Goal: Task Accomplishment & Management: Use online tool/utility

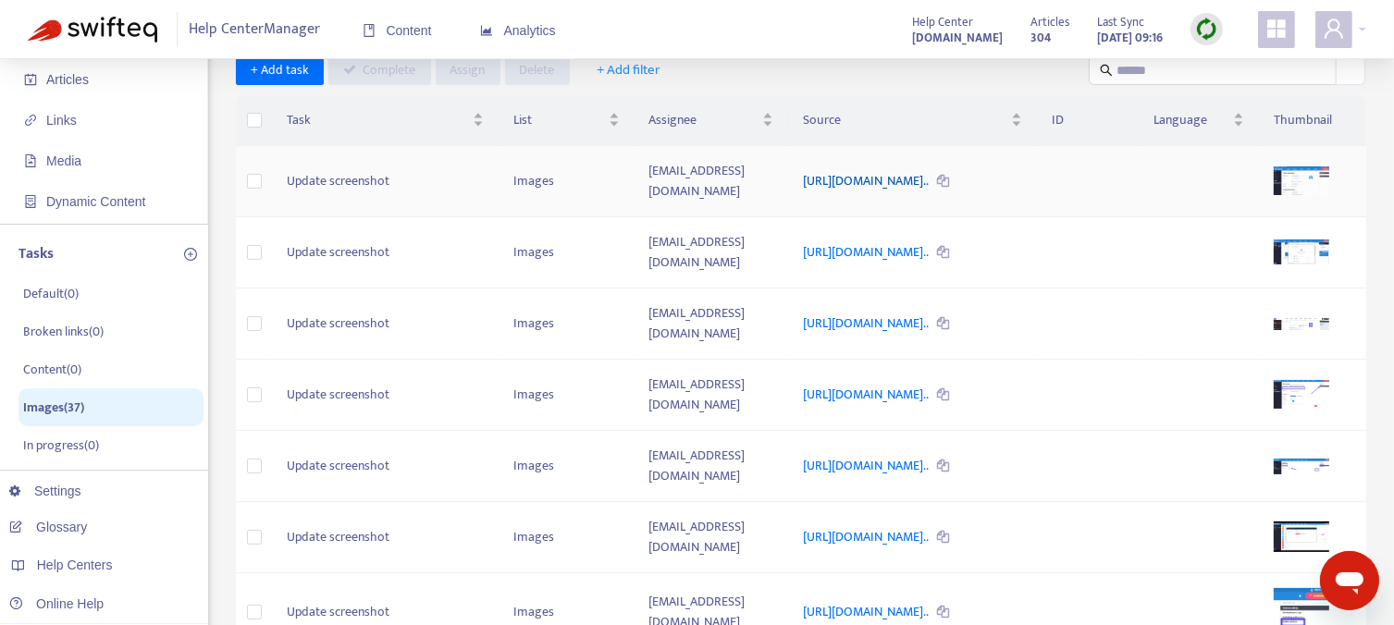
click at [930, 170] on link "https://support.sendible.com/hc/article_attachments/360073631071..." at bounding box center [867, 180] width 128 height 21
click at [1206, 27] on img at bounding box center [1206, 29] width 23 height 23
click at [1232, 98] on link "Full Sync" at bounding box center [1238, 96] width 67 height 21
click at [77, 173] on span "Media" at bounding box center [105, 160] width 163 height 37
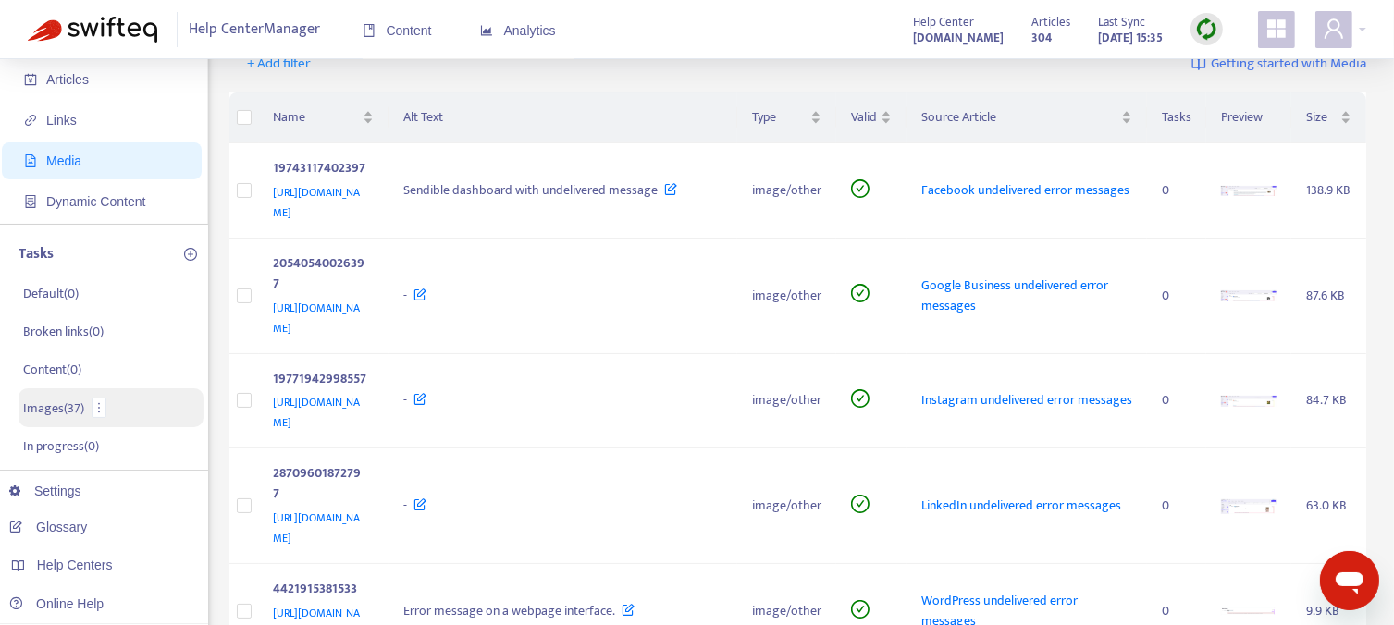
click at [33, 402] on p "Images ( 37 )" at bounding box center [53, 408] width 61 height 19
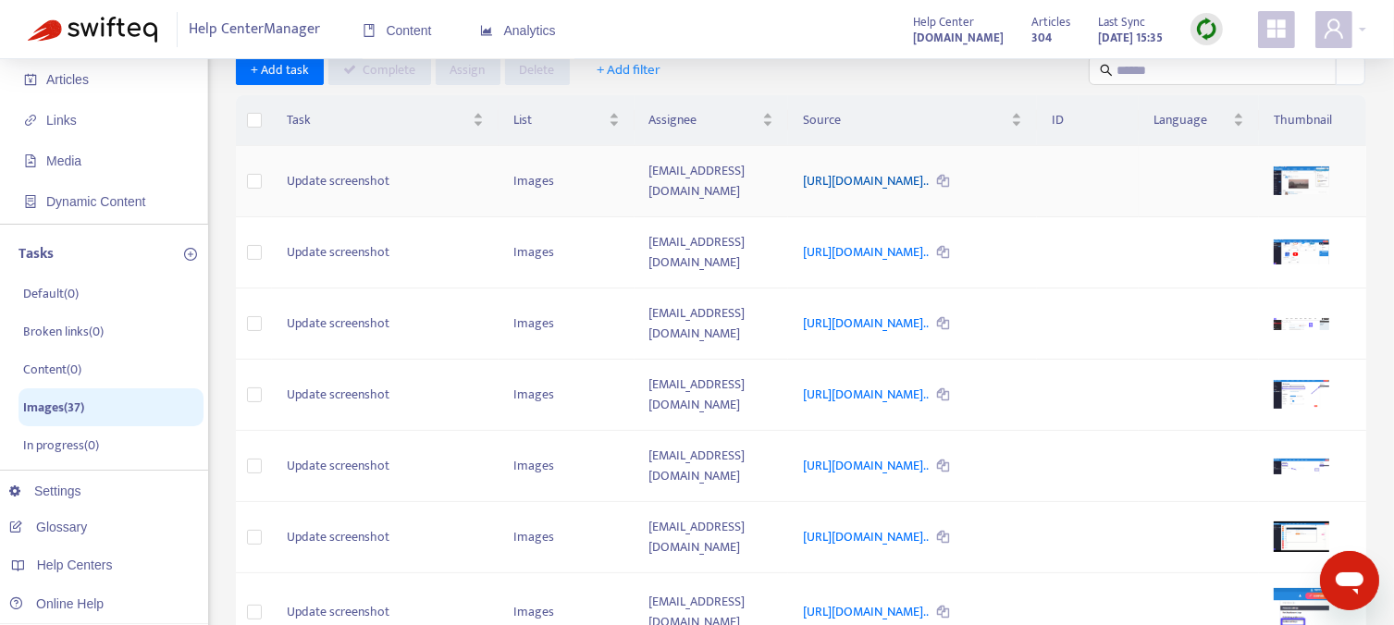
click at [803, 170] on link "https://support.sendible.com/hc/article_attachments/360073631071..." at bounding box center [867, 180] width 128 height 21
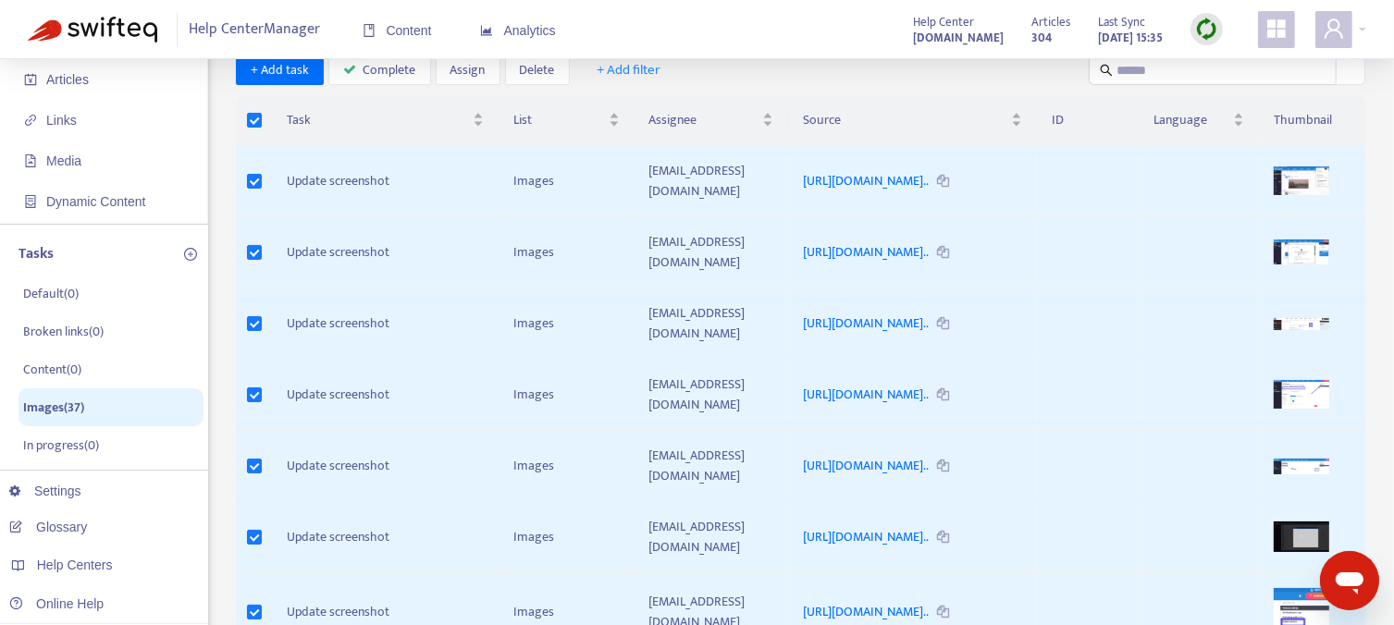
click at [544, 67] on div "Content Analytics" at bounding box center [469, 38] width 212 height 71
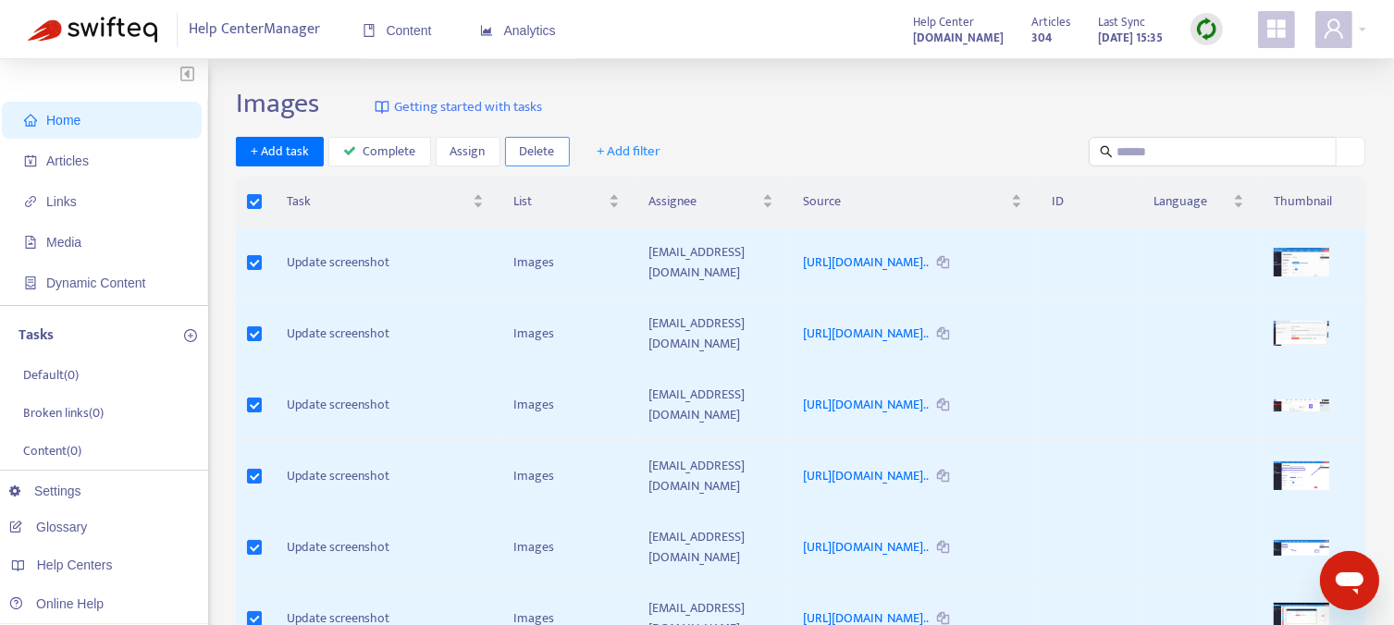
click at [533, 151] on span "Delete" at bounding box center [537, 151] width 35 height 20
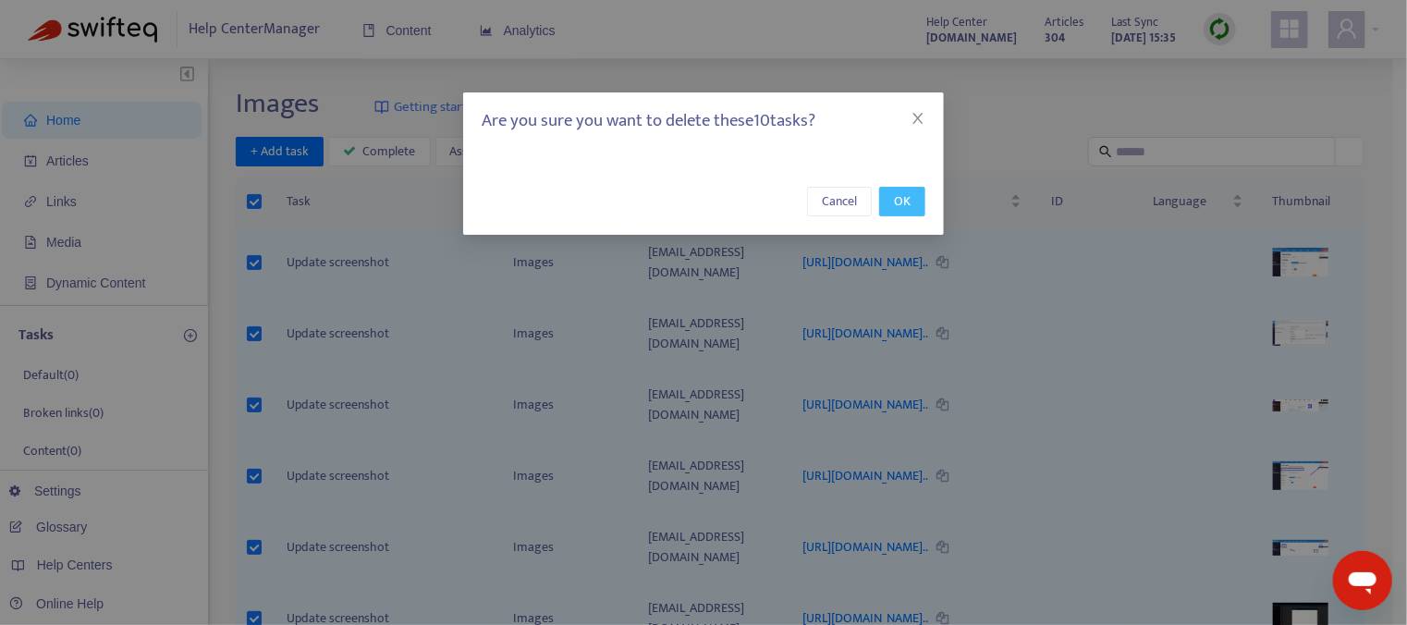
click at [903, 201] on span "OK" at bounding box center [902, 201] width 17 height 20
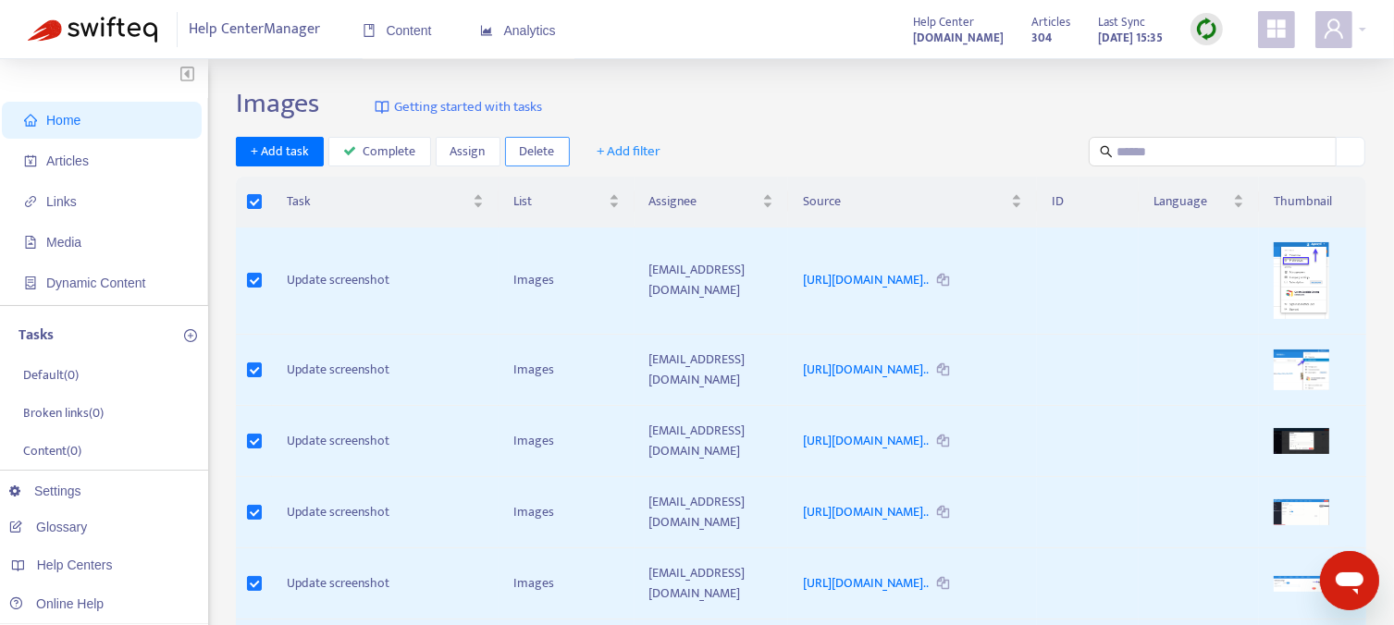
click at [522, 149] on span "Delete" at bounding box center [537, 151] width 35 height 20
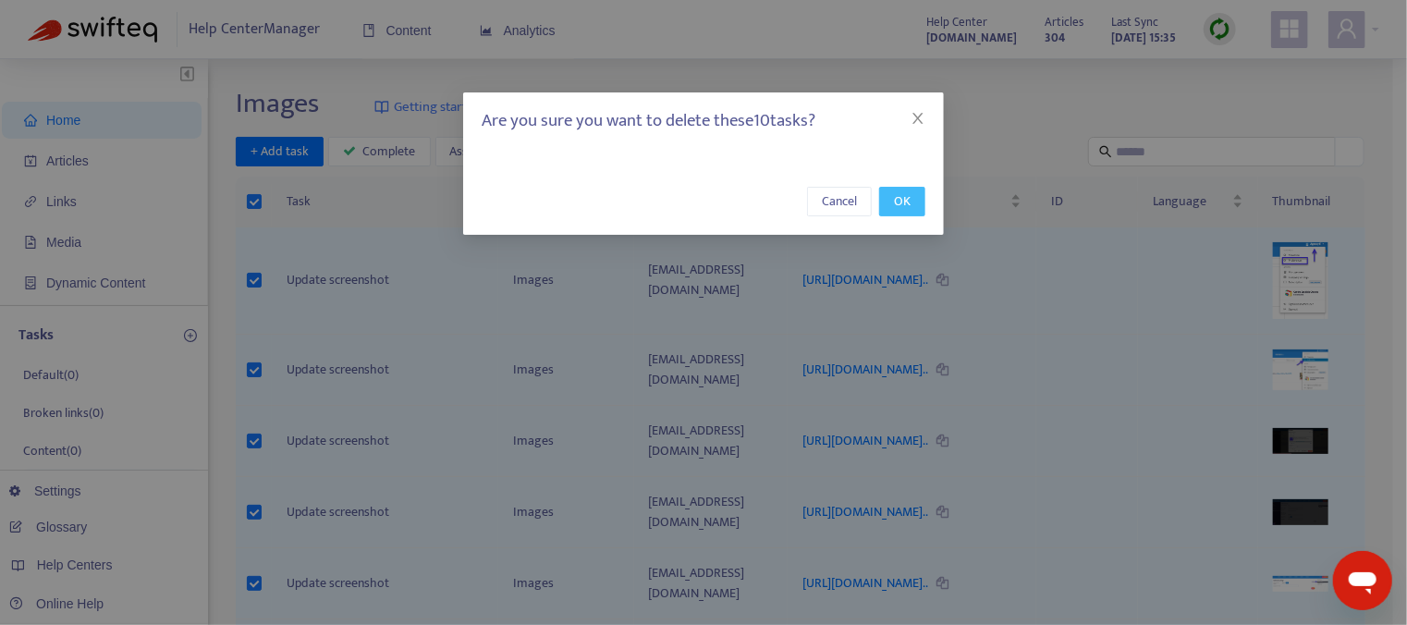
click at [892, 201] on button "OK" at bounding box center [902, 202] width 46 height 30
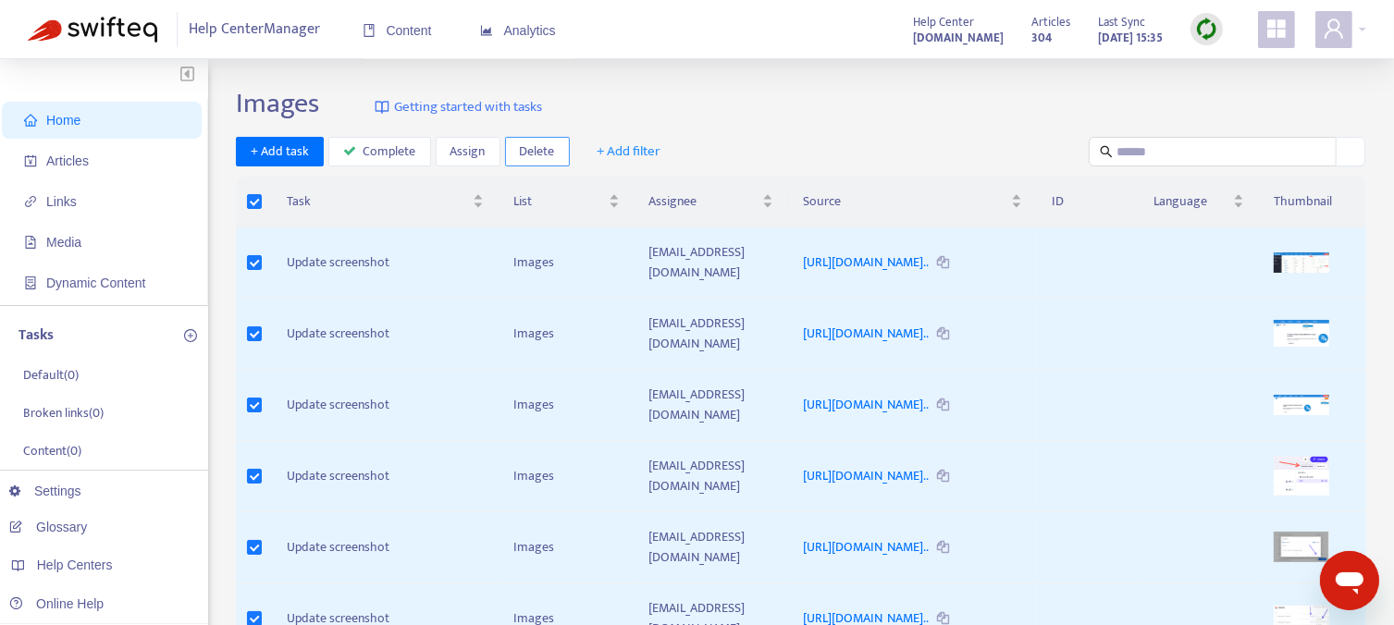
click at [520, 151] on span "Delete" at bounding box center [537, 151] width 35 height 20
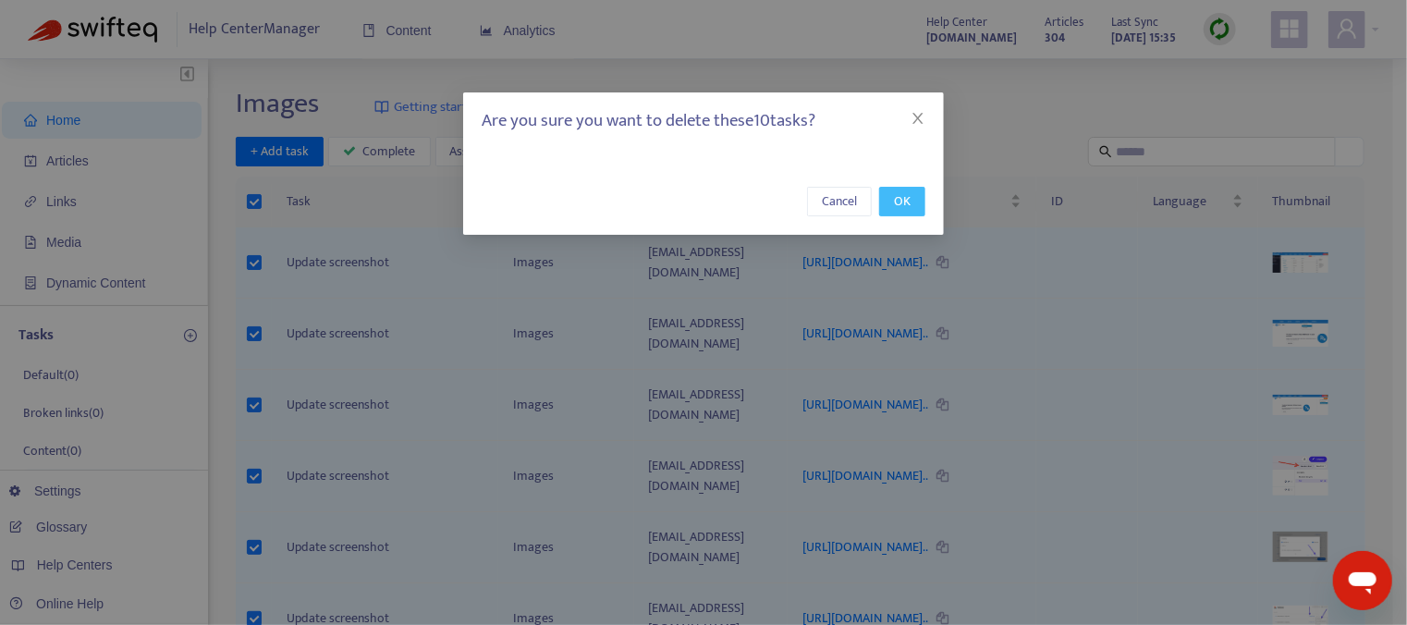
click at [888, 204] on button "OK" at bounding box center [902, 202] width 46 height 30
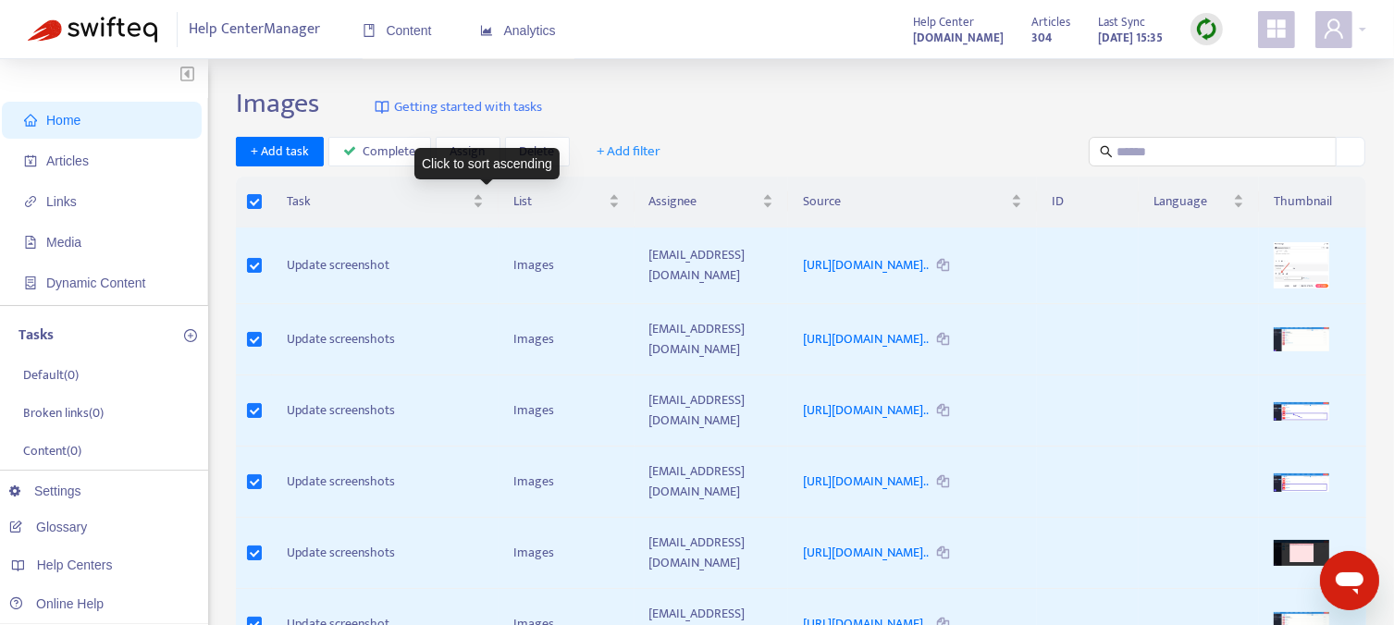
click at [545, 167] on div "Click to sort ascending" at bounding box center [486, 163] width 145 height 31
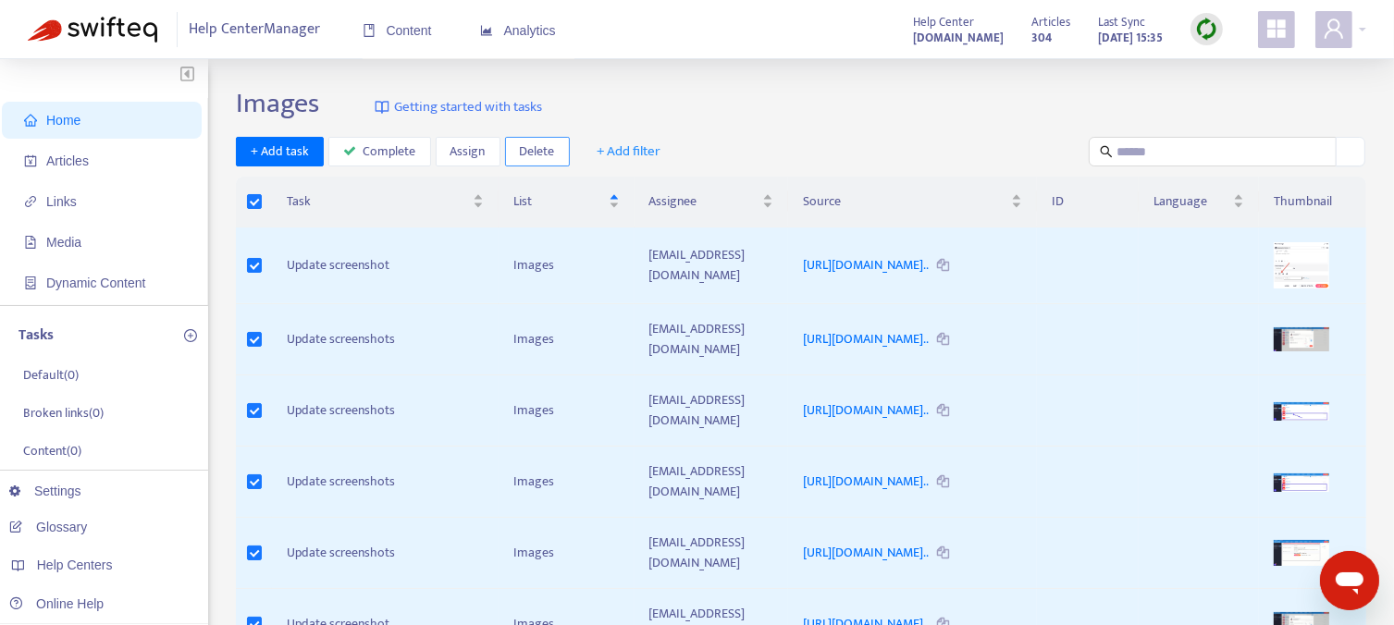
click at [540, 143] on span "Delete" at bounding box center [537, 151] width 35 height 20
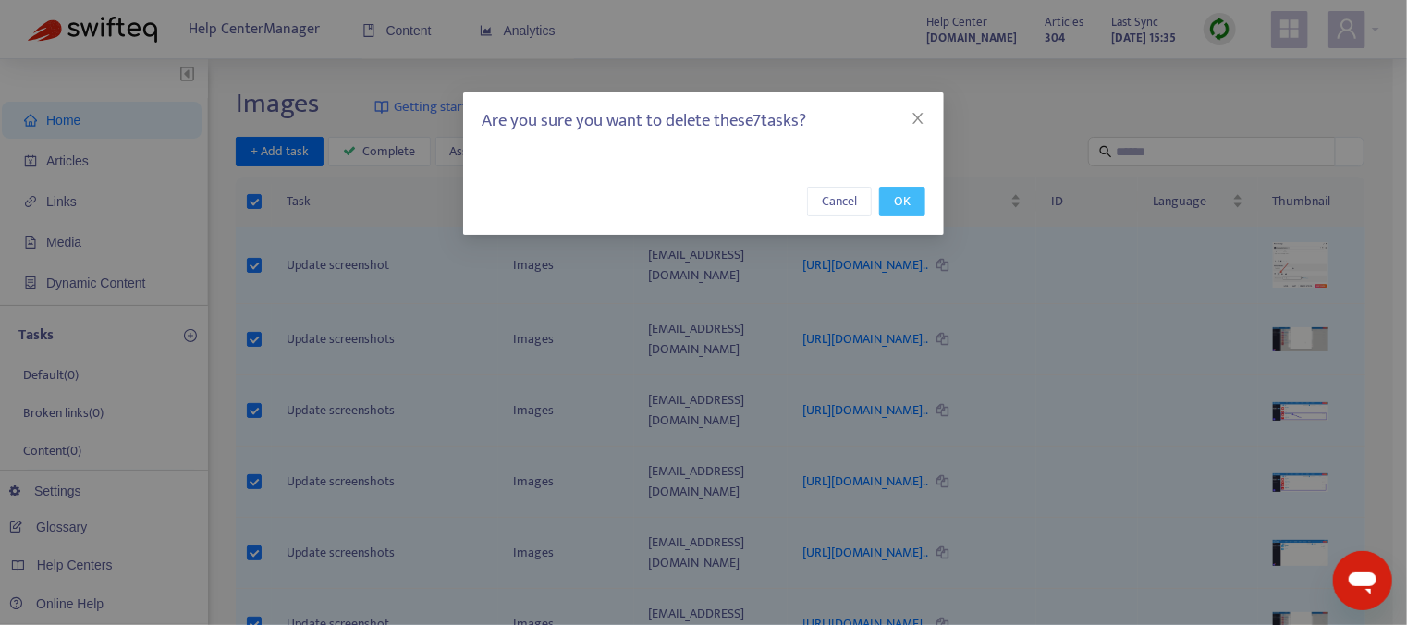
click at [904, 204] on span "OK" at bounding box center [902, 201] width 17 height 20
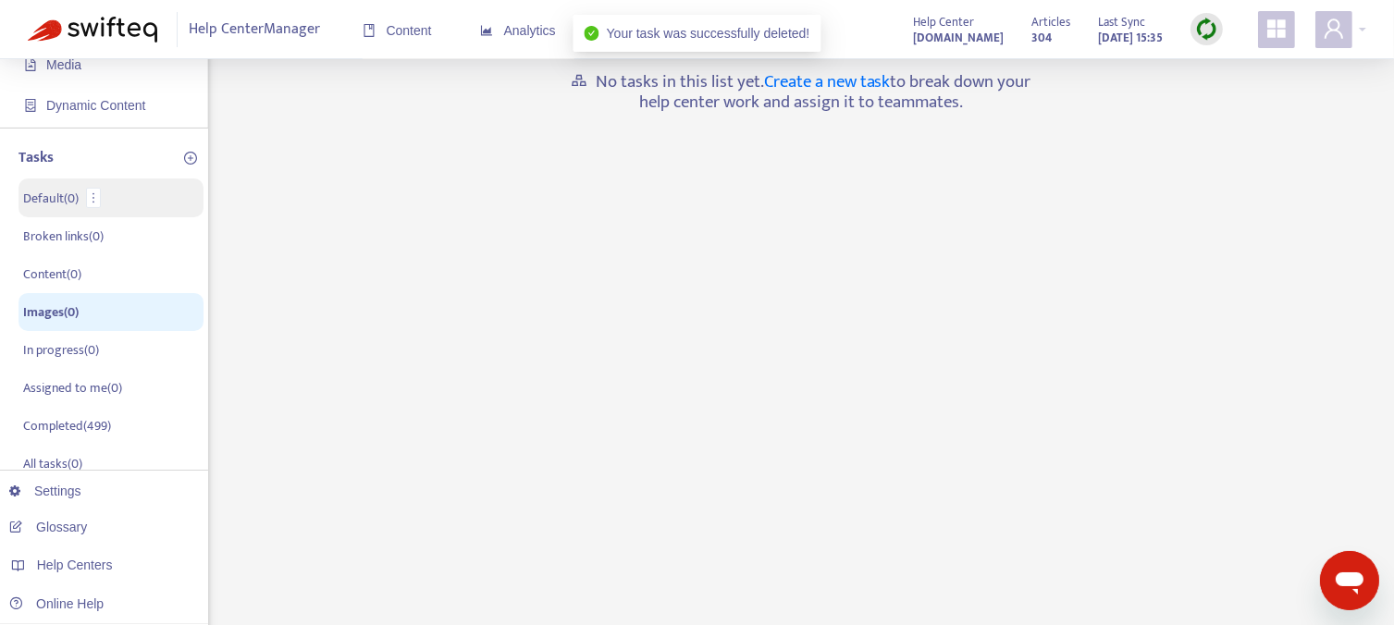
scroll to position [185, 0]
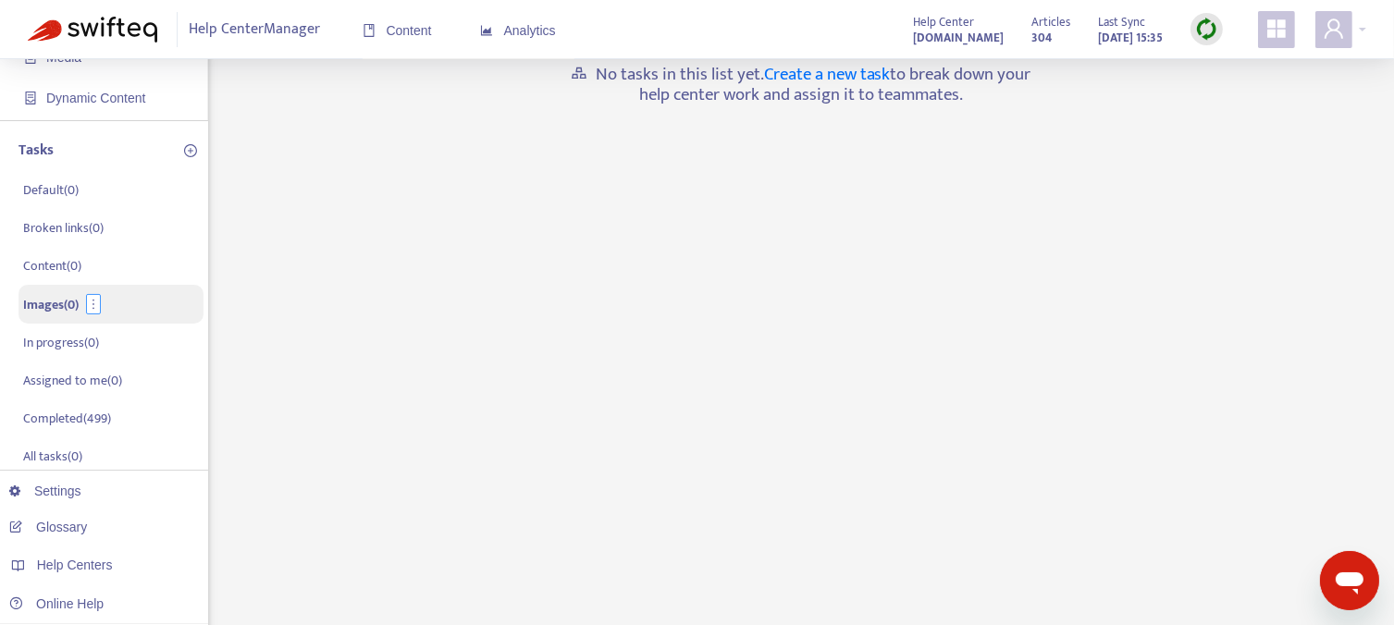
drag, startPoint x: 152, startPoint y: 310, endPoint x: 93, endPoint y: 305, distance: 58.4
click at [93, 305] on icon "more" at bounding box center [93, 304] width 13 height 13
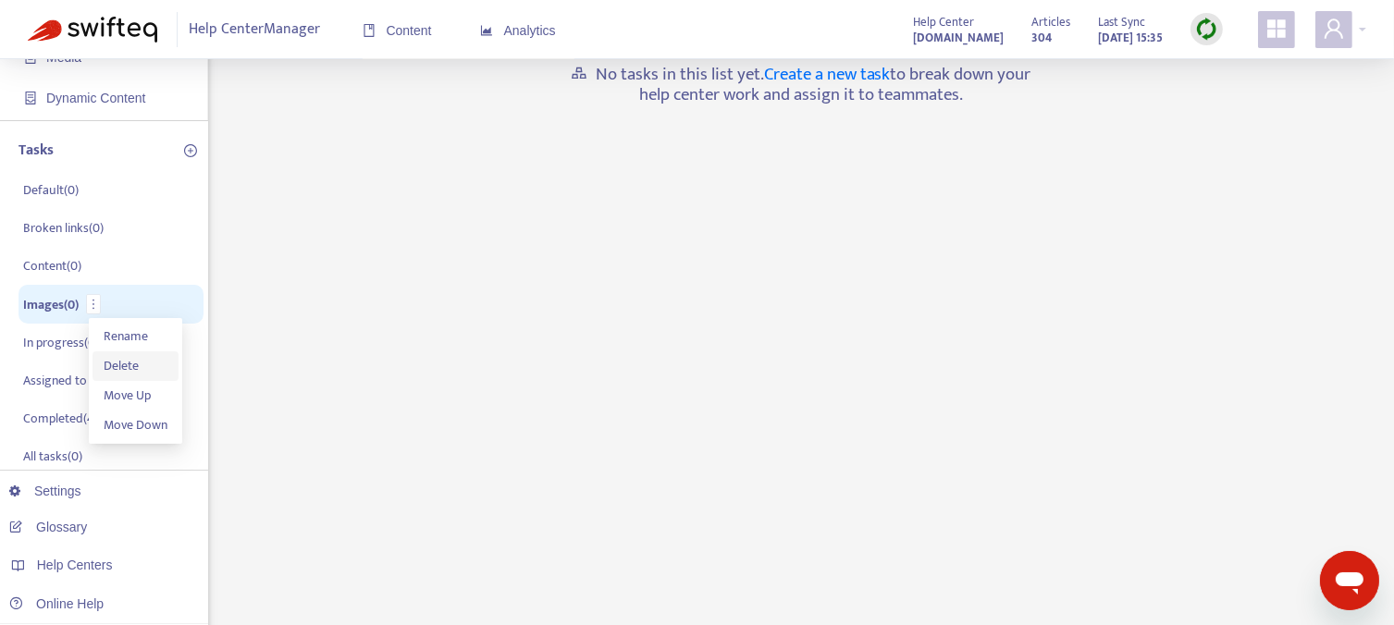
click at [119, 369] on span "Delete" at bounding box center [121, 365] width 35 height 21
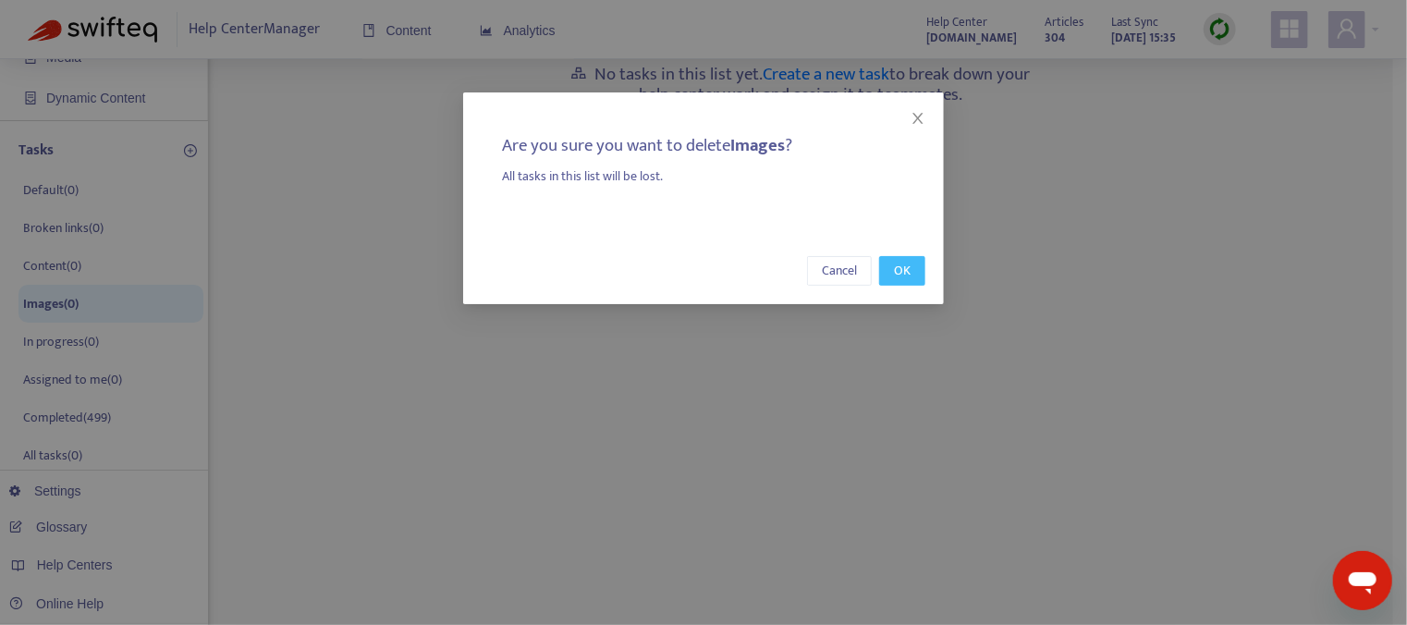
click at [895, 269] on span "OK" at bounding box center [902, 271] width 17 height 20
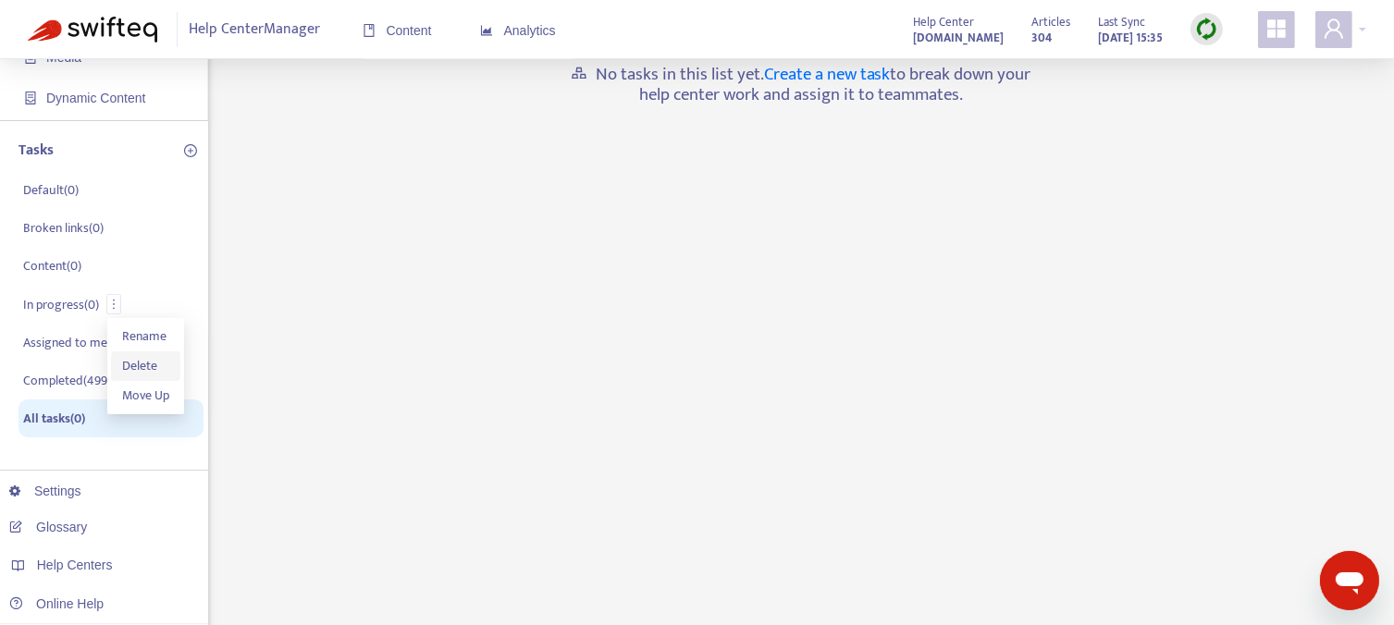
click at [144, 365] on span "Delete" at bounding box center [139, 365] width 35 height 21
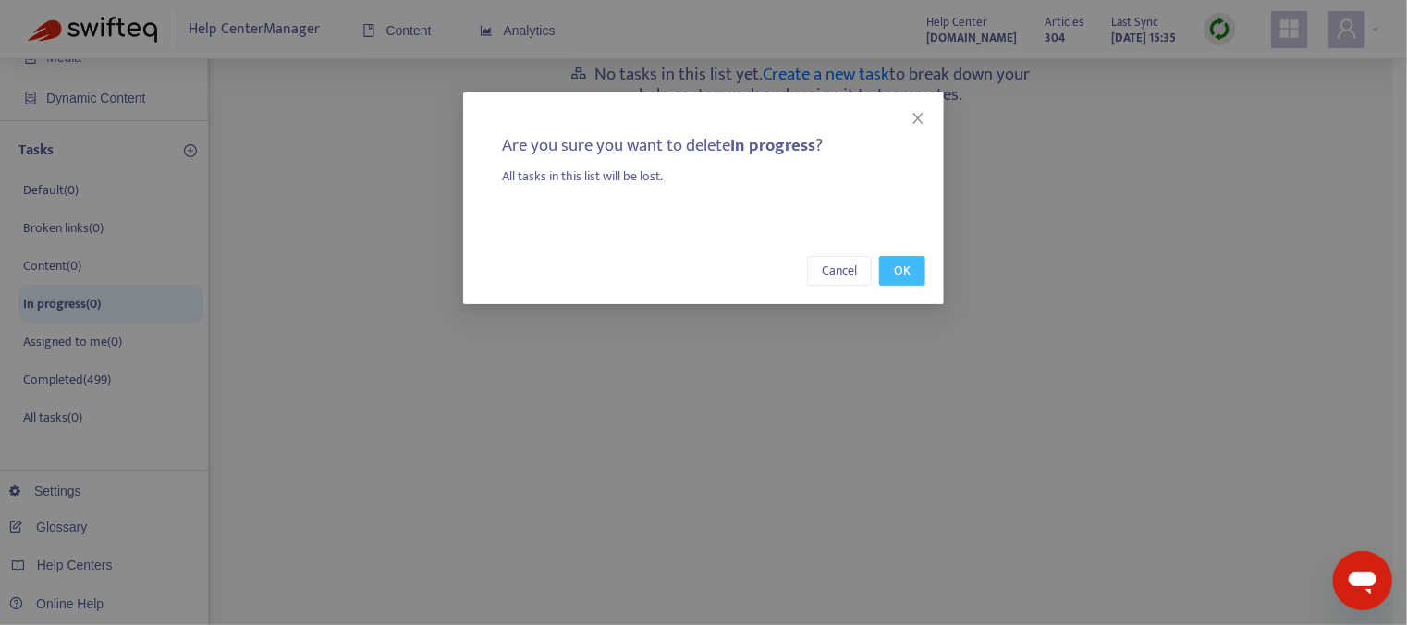
click at [906, 271] on span "OK" at bounding box center [902, 271] width 17 height 20
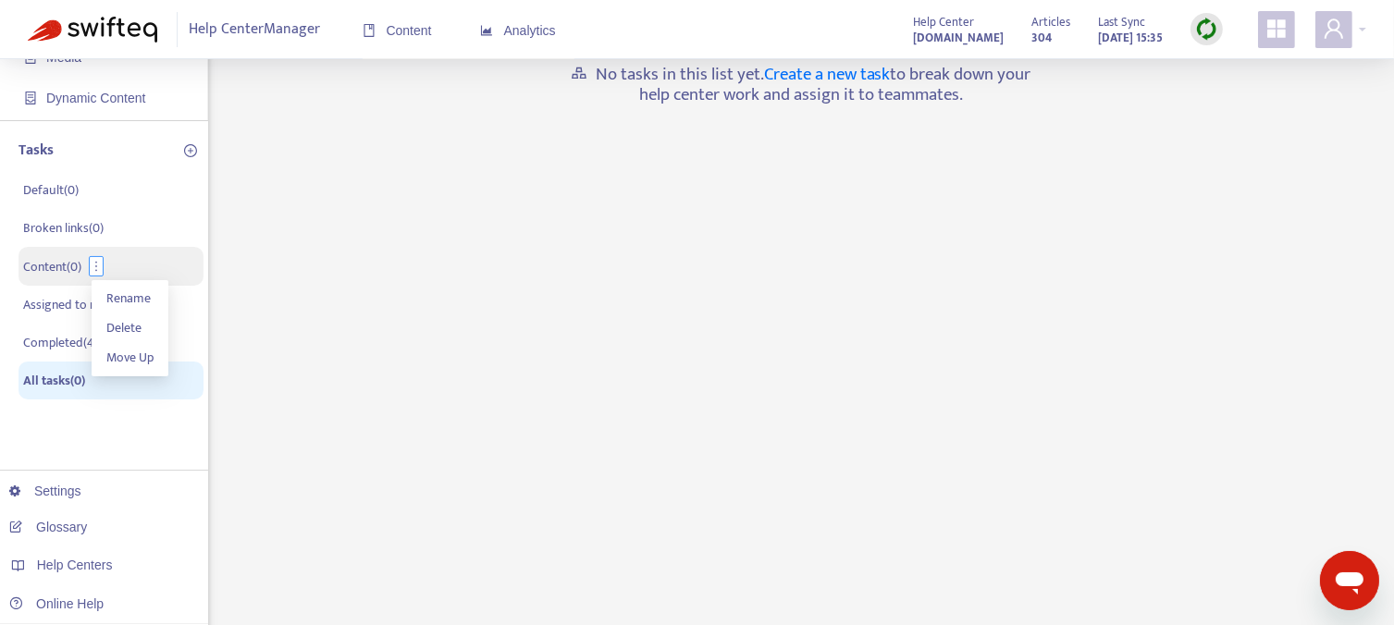
click at [97, 269] on icon "more" at bounding box center [96, 266] width 2 height 10
click at [115, 328] on span "Delete" at bounding box center [123, 327] width 35 height 21
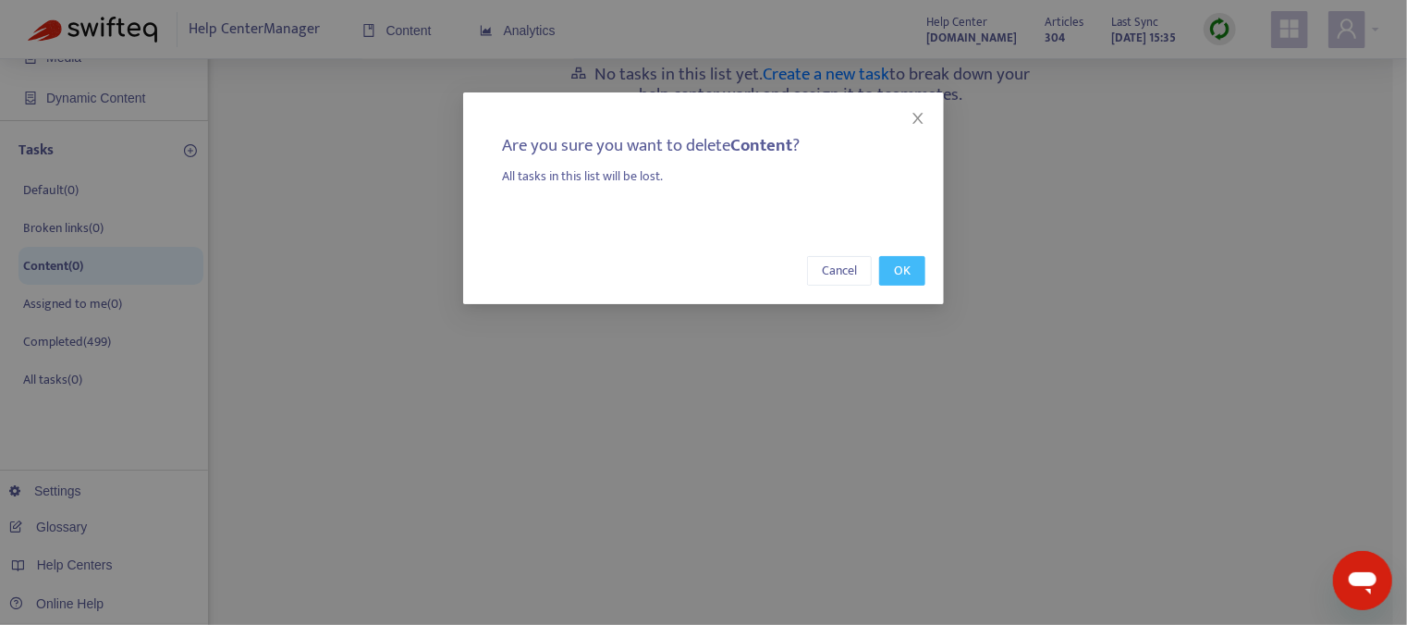
click at [901, 270] on span "OK" at bounding box center [902, 271] width 17 height 20
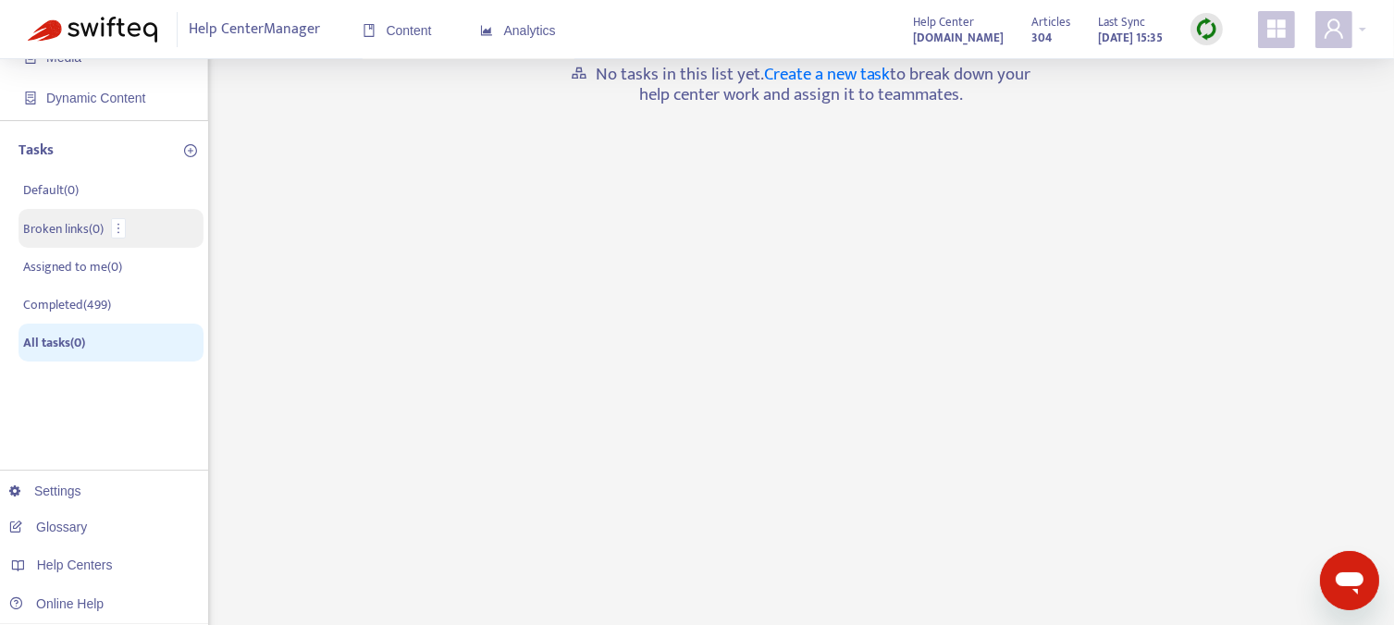
click at [73, 227] on p "Broken links ( 0 )" at bounding box center [63, 228] width 80 height 19
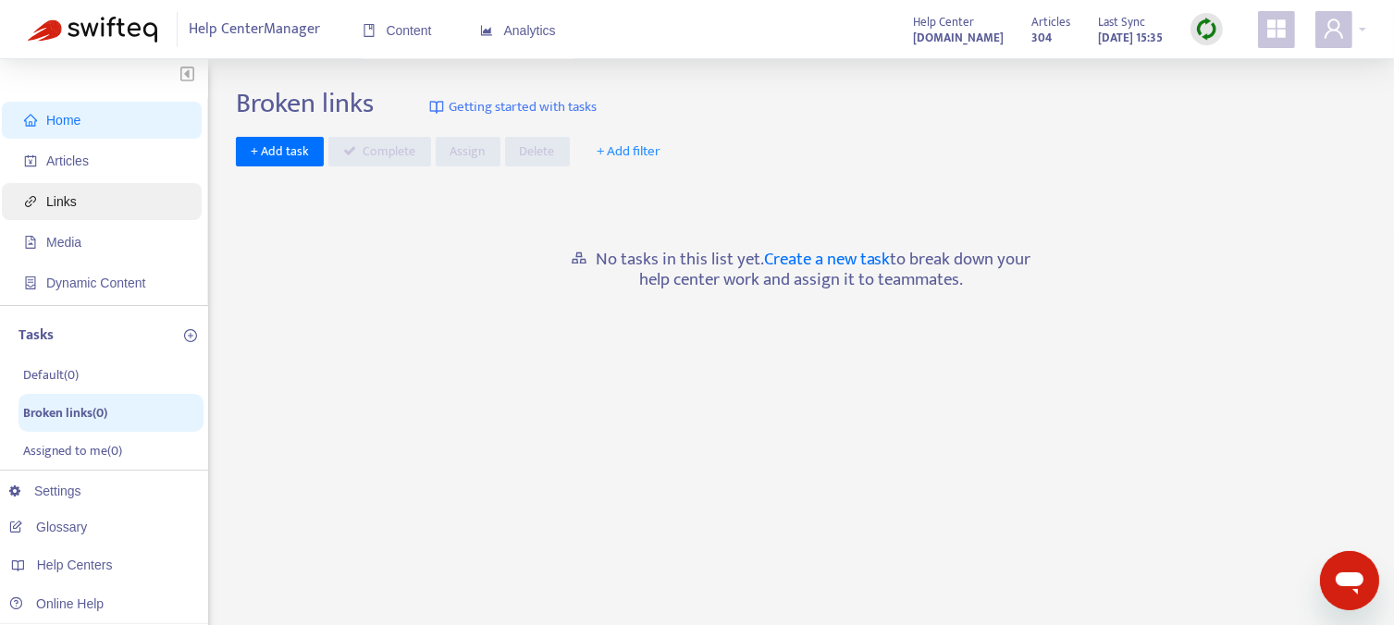
click at [80, 201] on span "Links" at bounding box center [105, 201] width 163 height 37
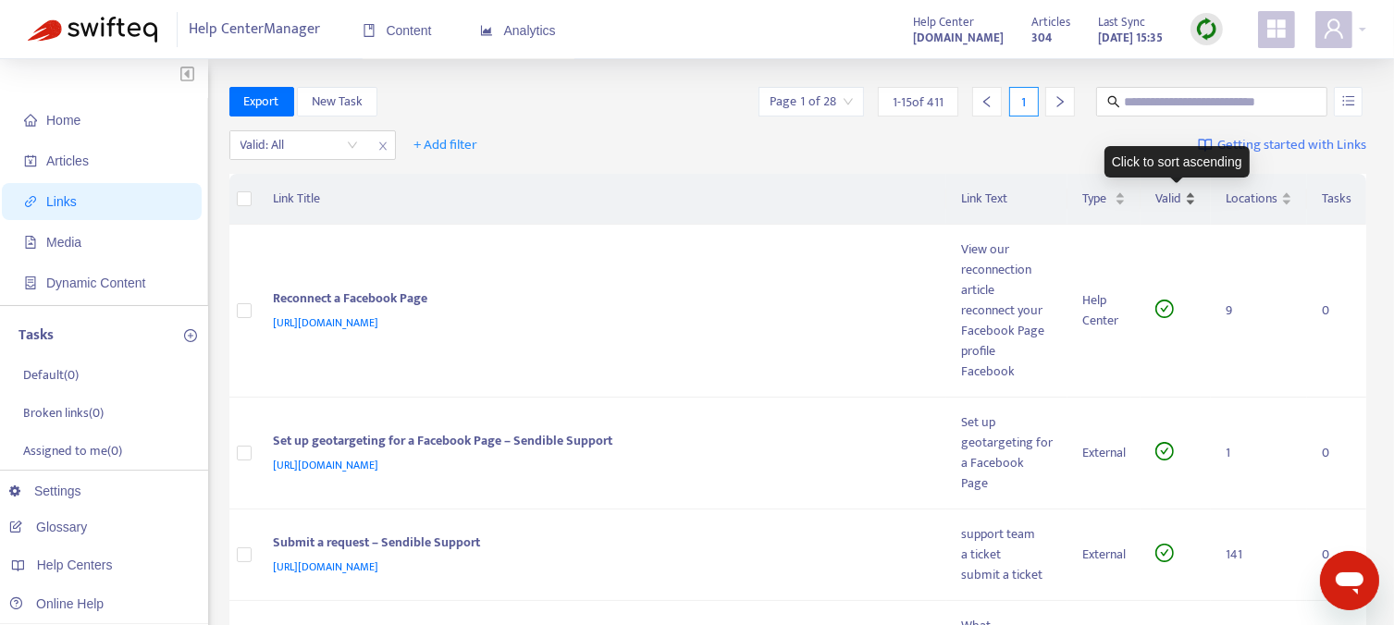
click at [1173, 199] on span "Valid" at bounding box center [1168, 199] width 26 height 20
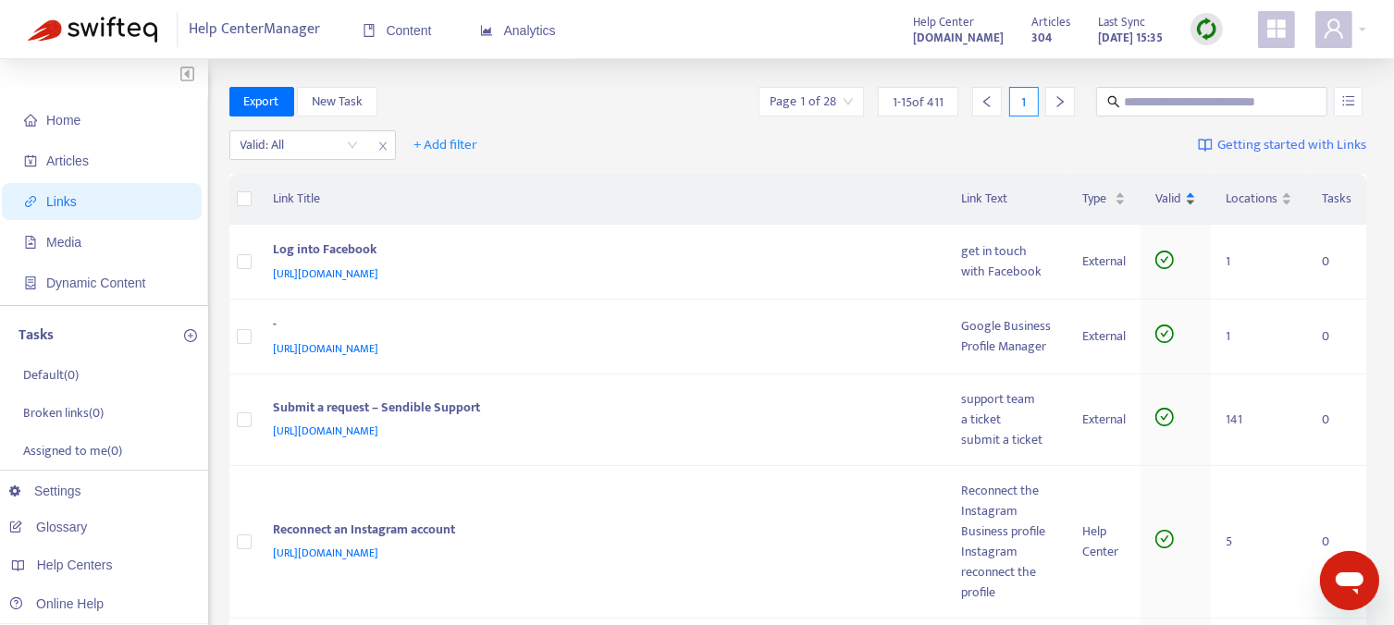
click at [1173, 199] on span "Valid" at bounding box center [1168, 199] width 26 height 20
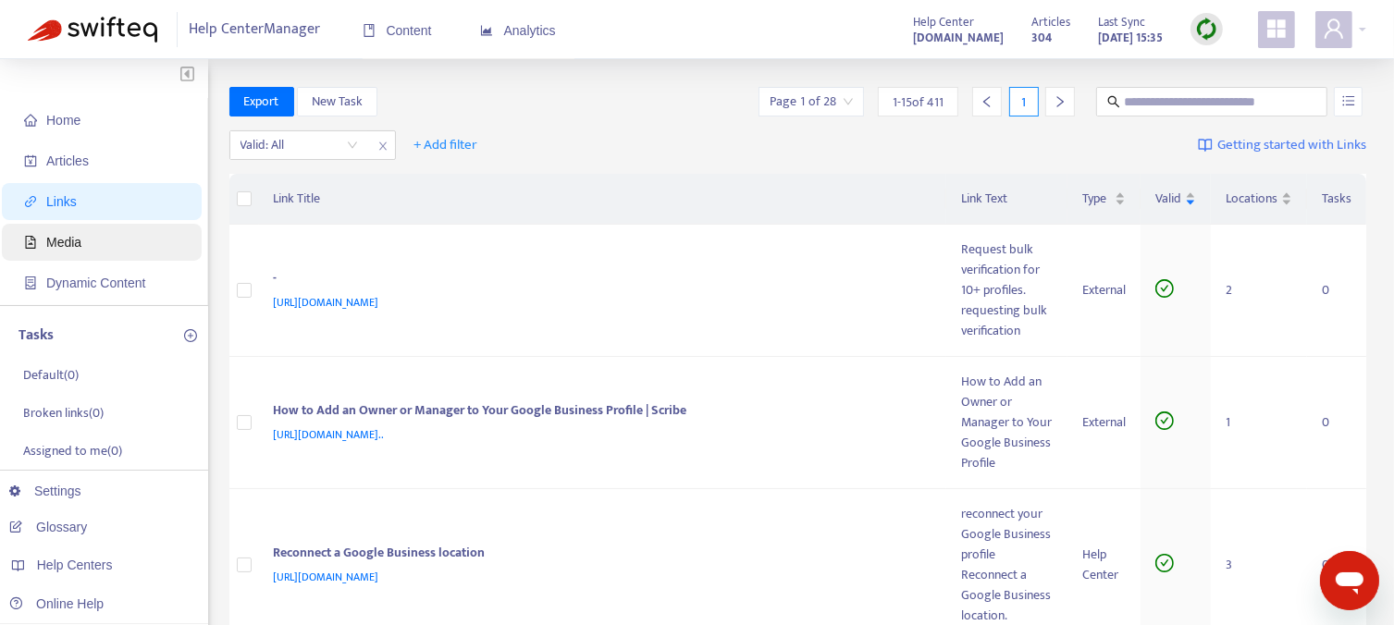
click at [67, 247] on span "Media" at bounding box center [63, 242] width 35 height 15
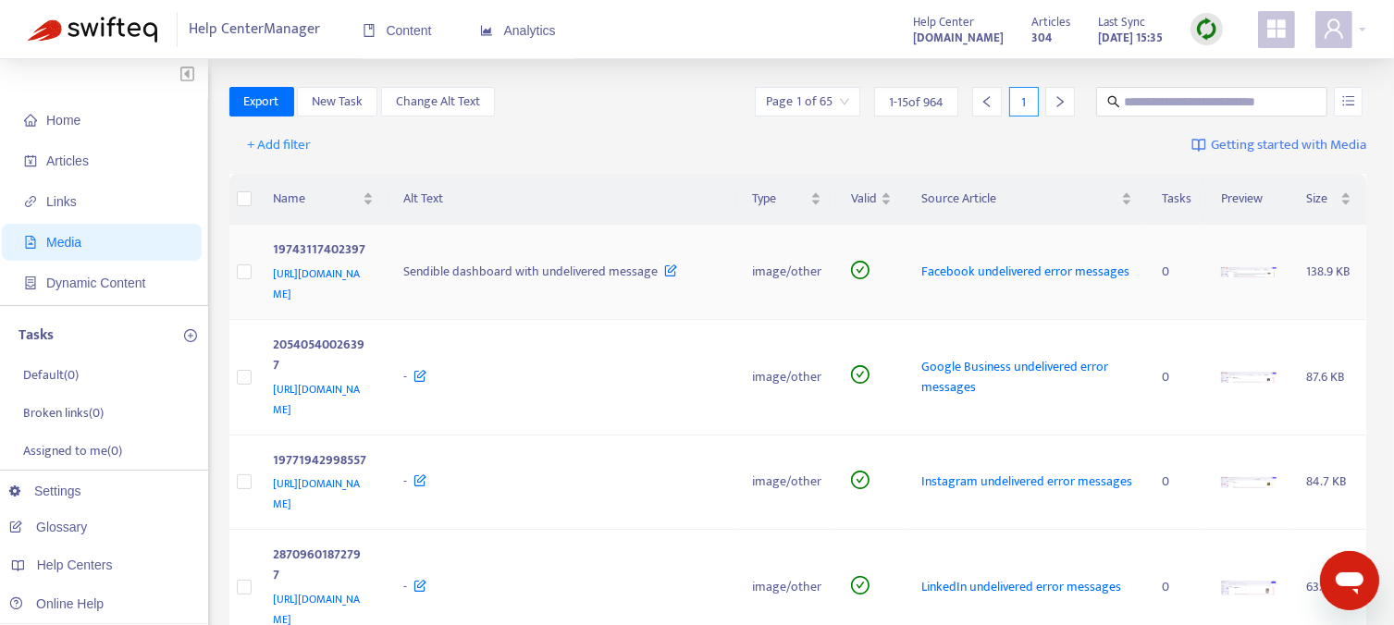
click at [1246, 273] on img at bounding box center [1248, 272] width 55 height 10
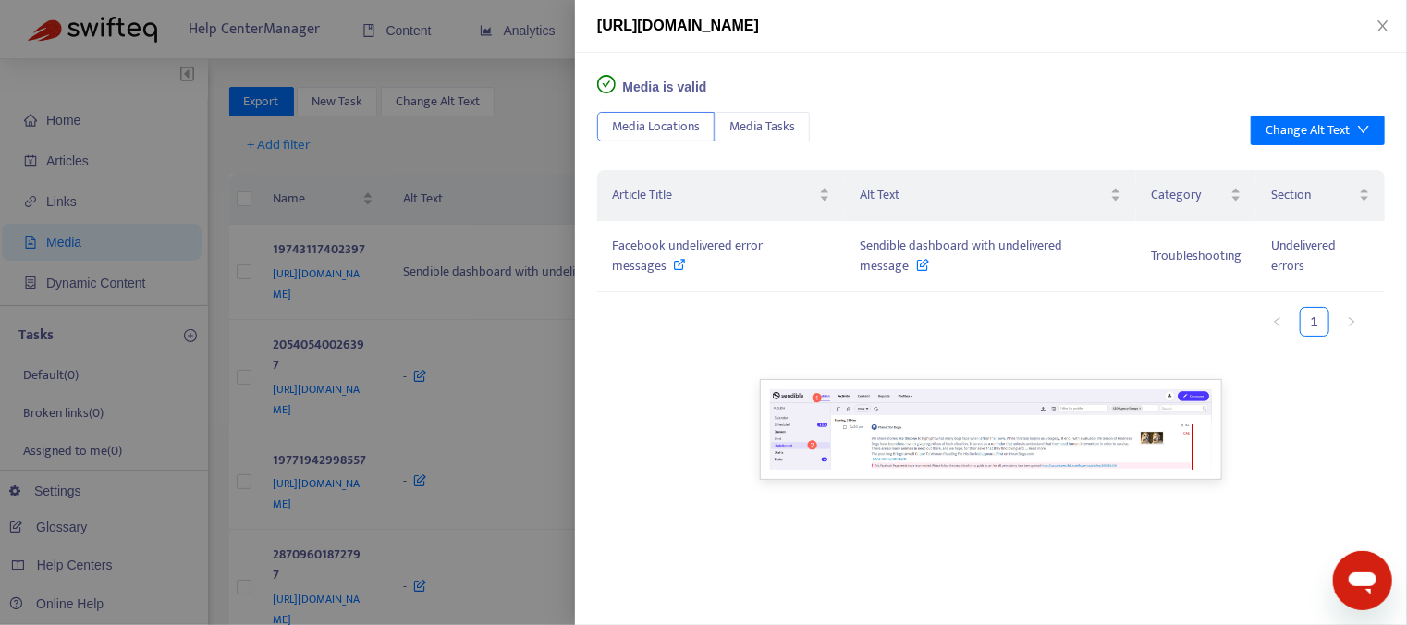
click at [516, 156] on div at bounding box center [703, 312] width 1407 height 625
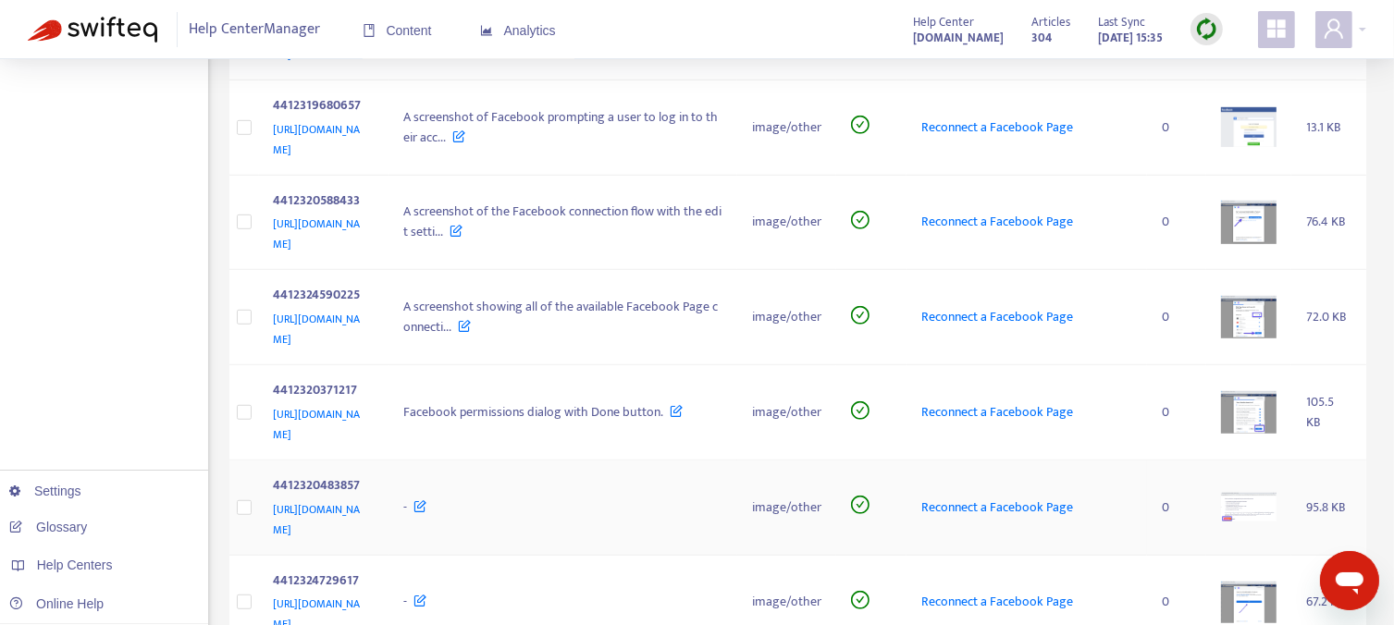
scroll to position [1125, 0]
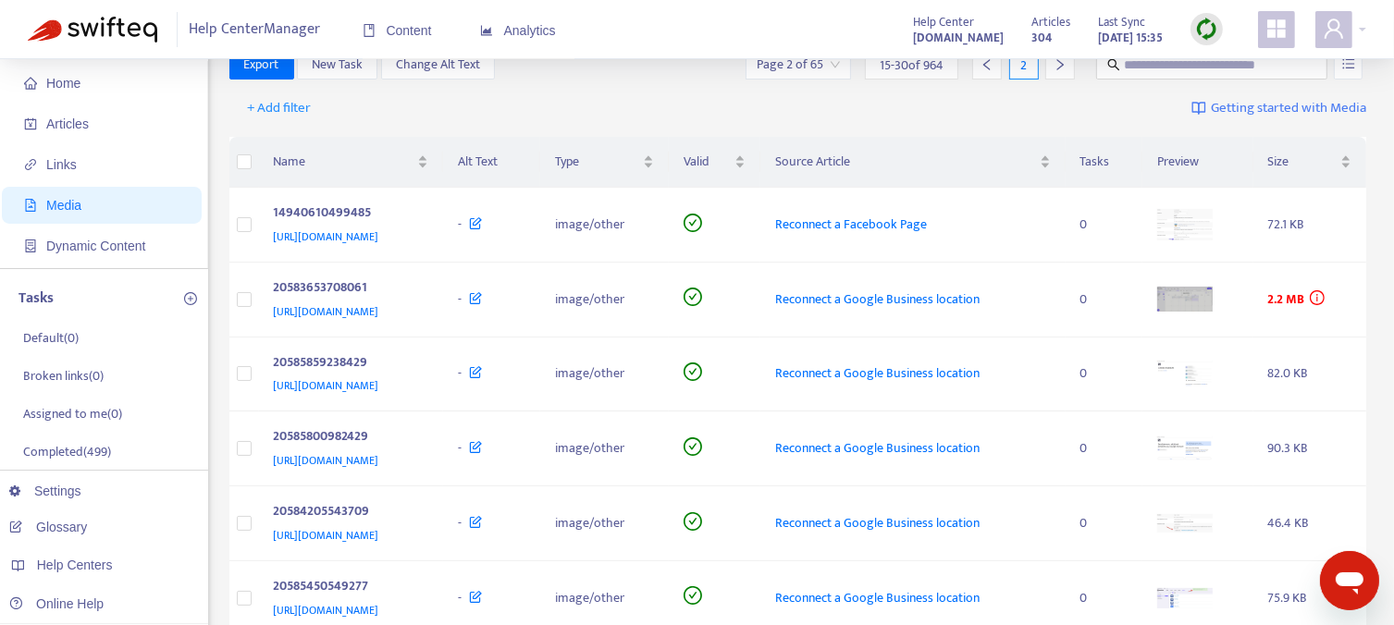
scroll to position [0, 0]
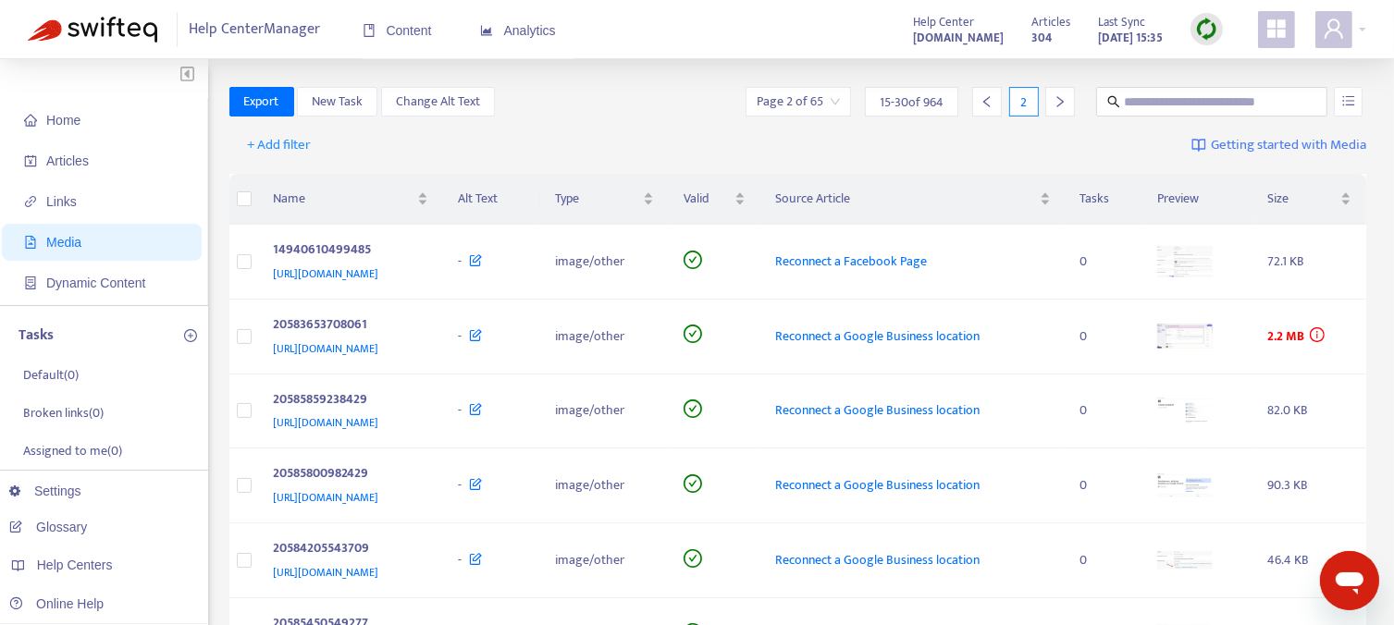
click at [1064, 106] on icon "right" at bounding box center [1059, 101] width 13 height 13
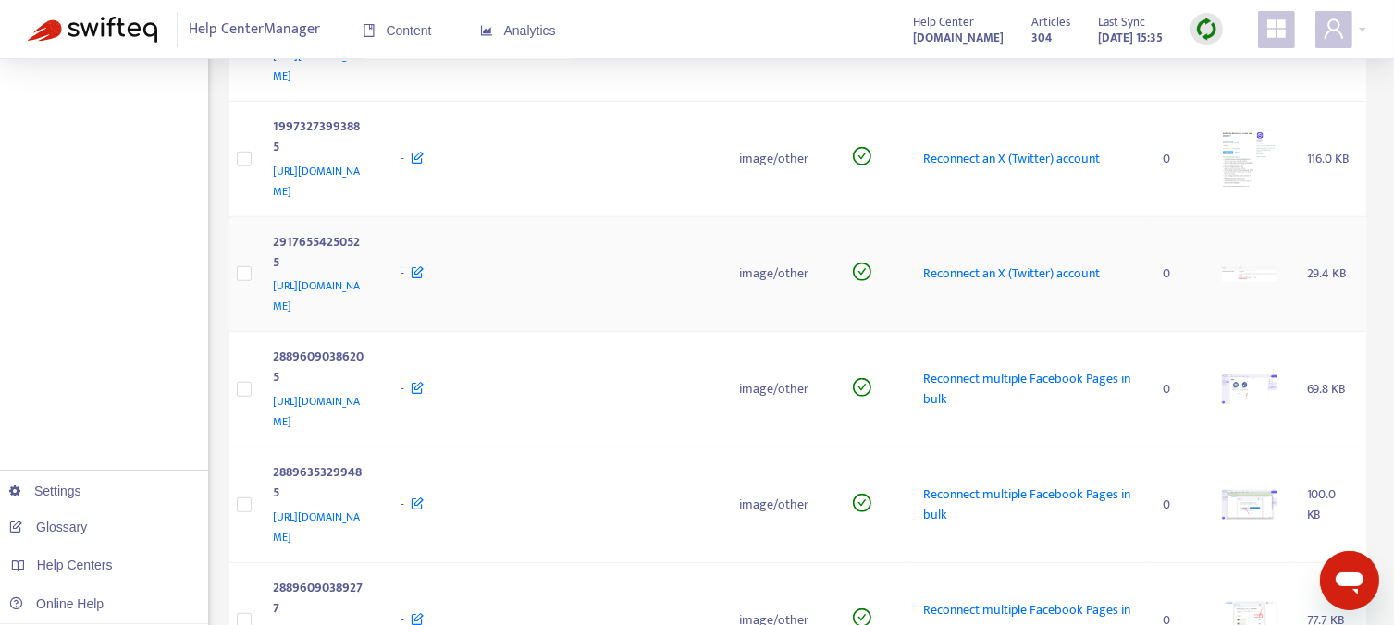
scroll to position [1127, 0]
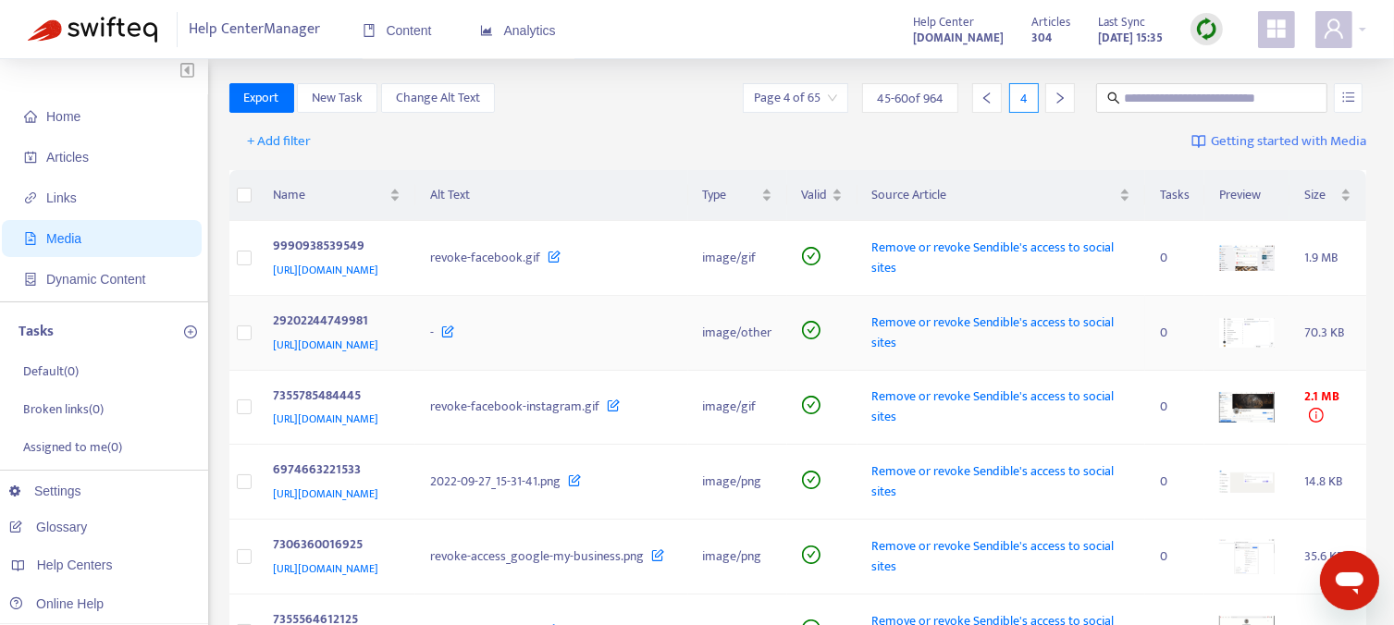
scroll to position [0, 0]
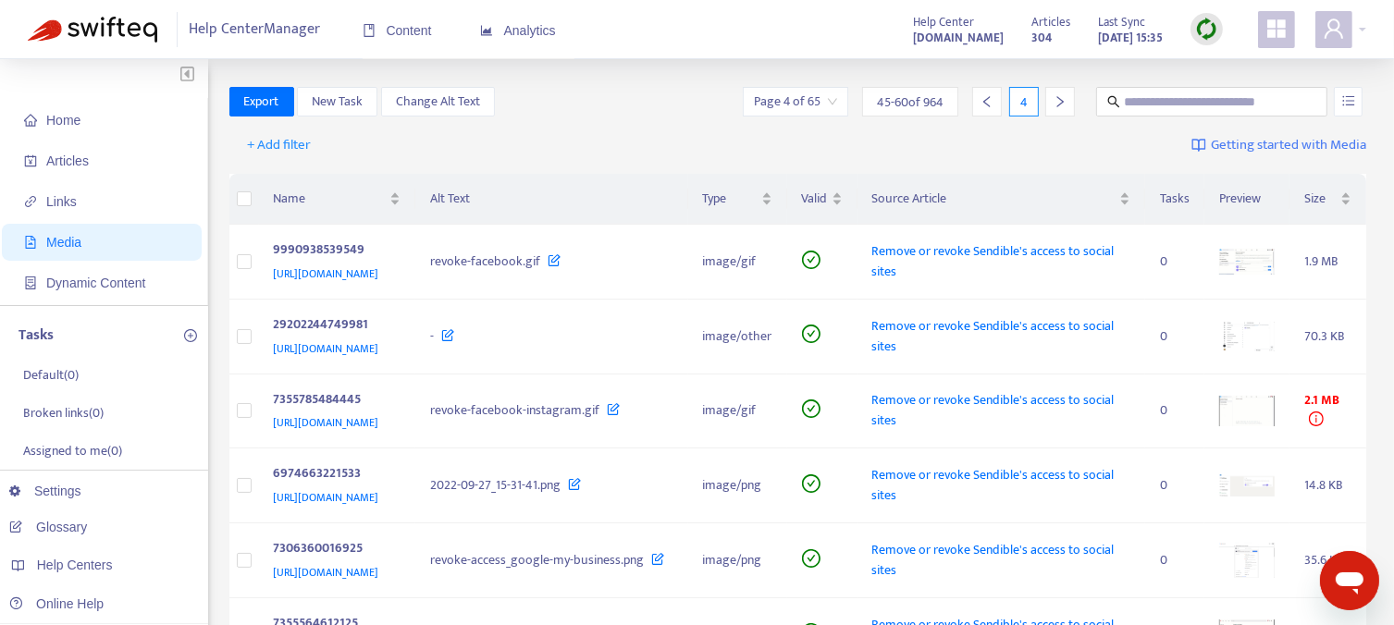
click at [1051, 102] on div at bounding box center [1060, 102] width 30 height 30
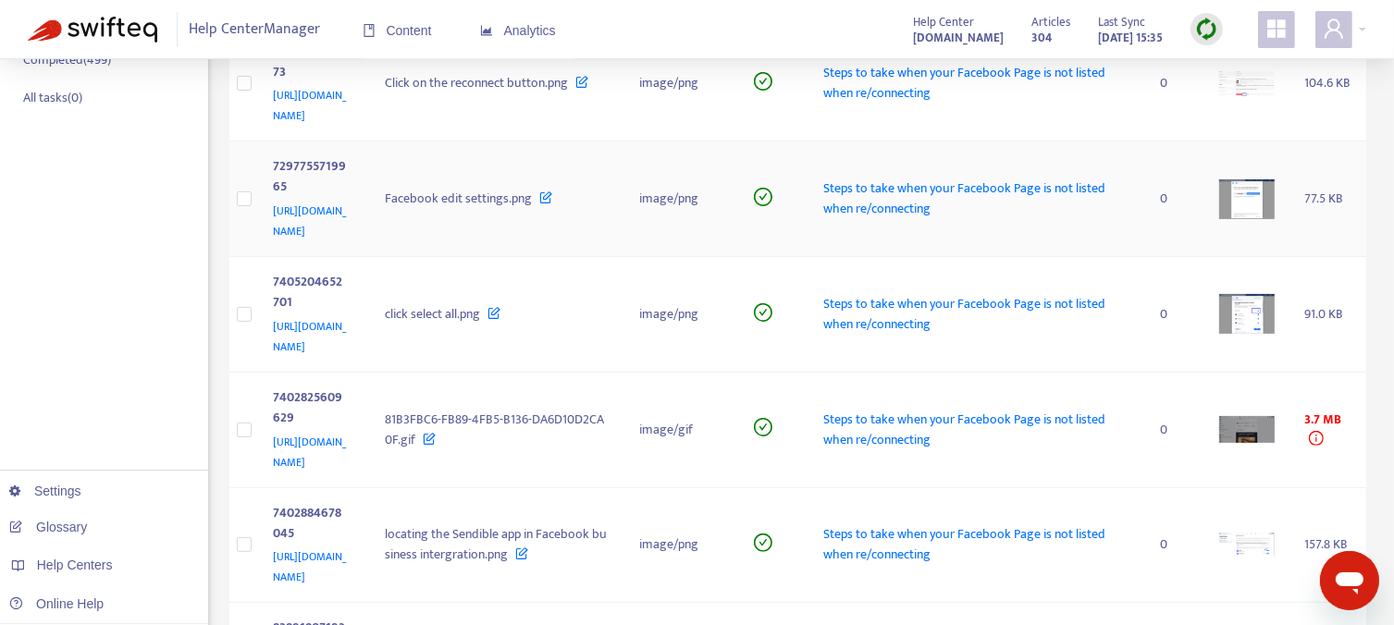
scroll to position [462, 0]
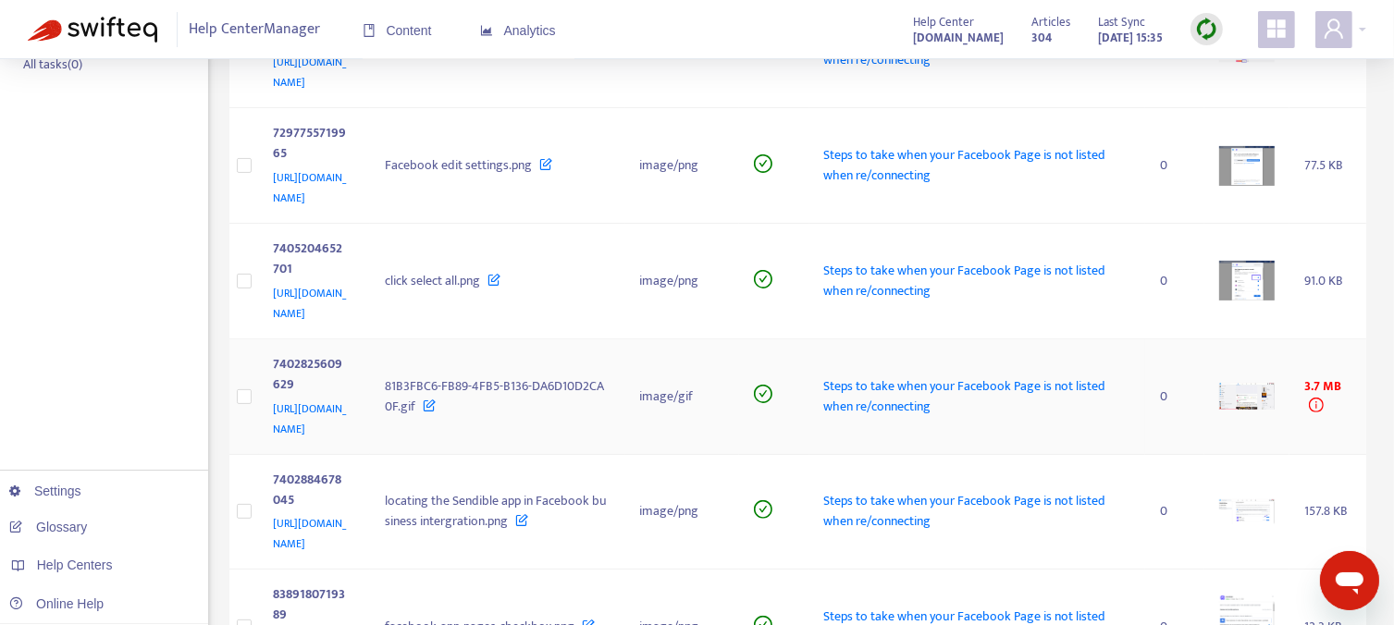
click at [1243, 383] on img at bounding box center [1246, 396] width 55 height 26
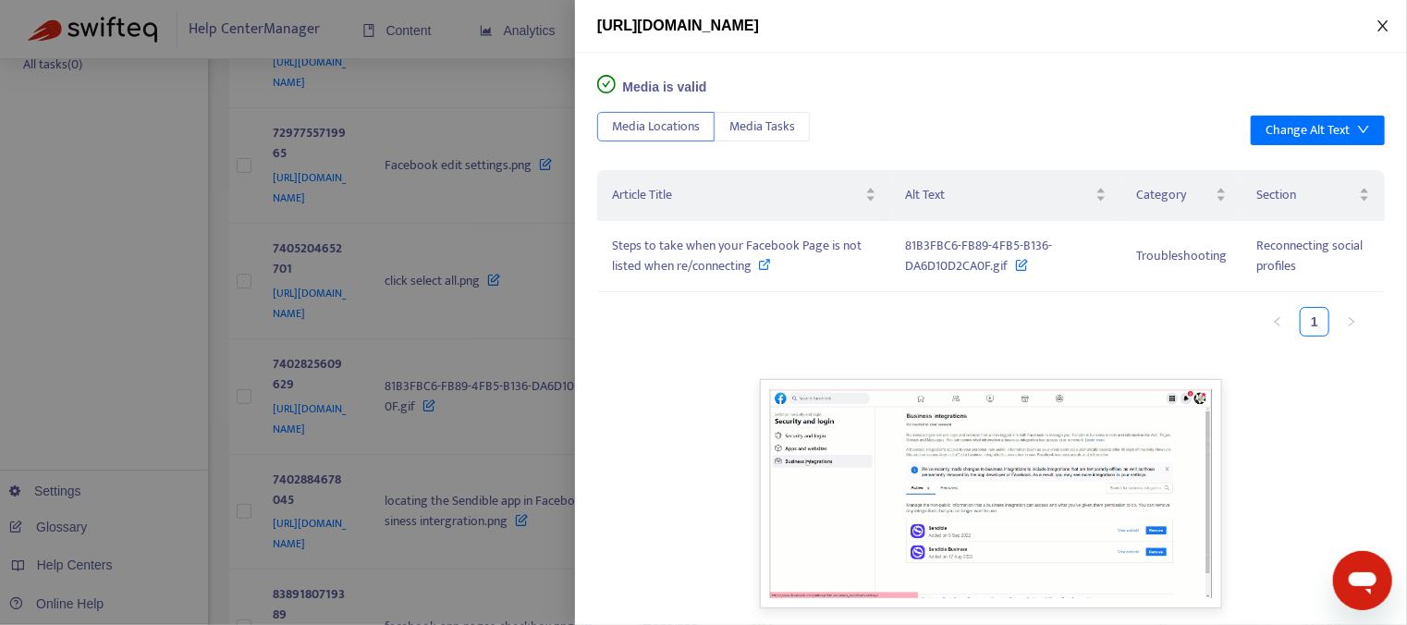
click at [1382, 24] on icon "close" at bounding box center [1383, 25] width 10 height 11
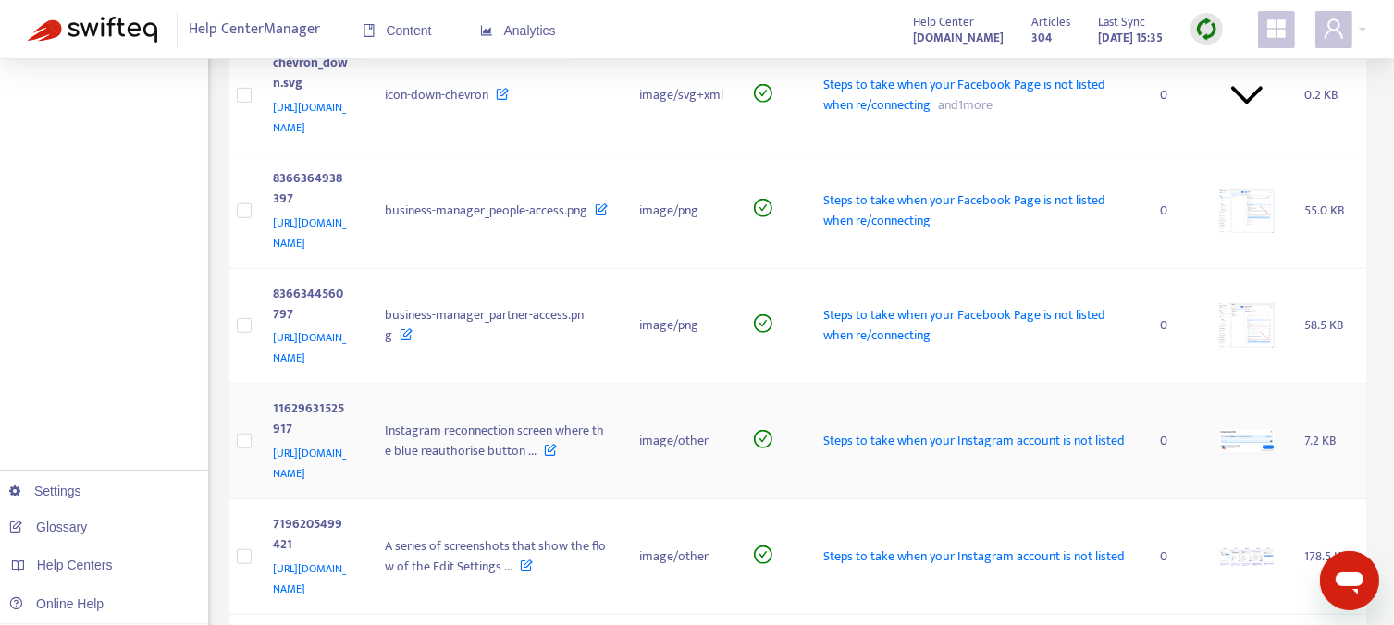
scroll to position [1147, 0]
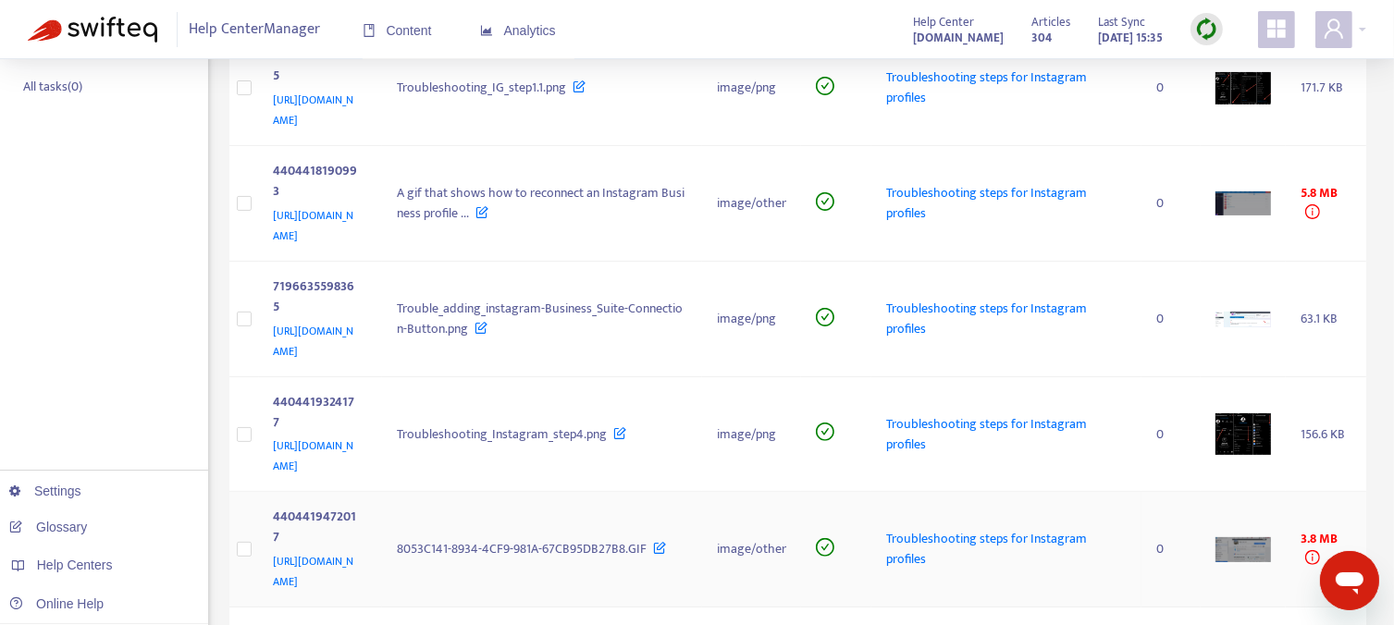
scroll to position [407, 0]
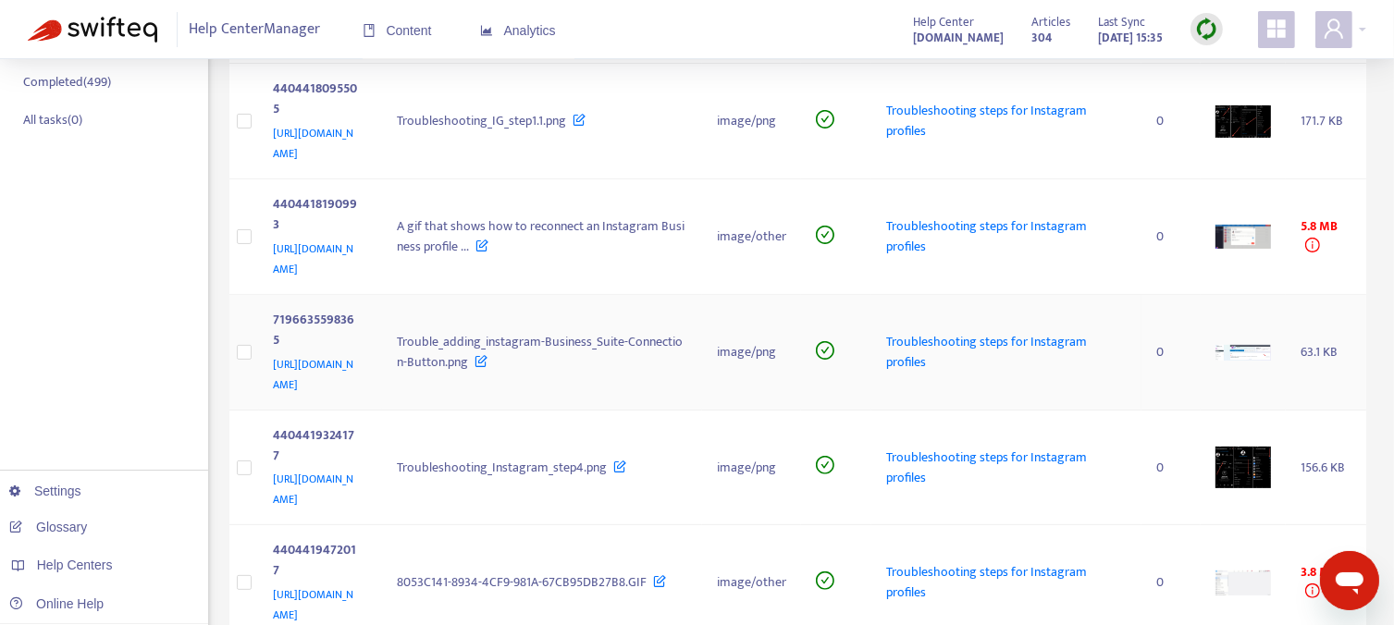
click at [1250, 345] on img at bounding box center [1242, 353] width 55 height 16
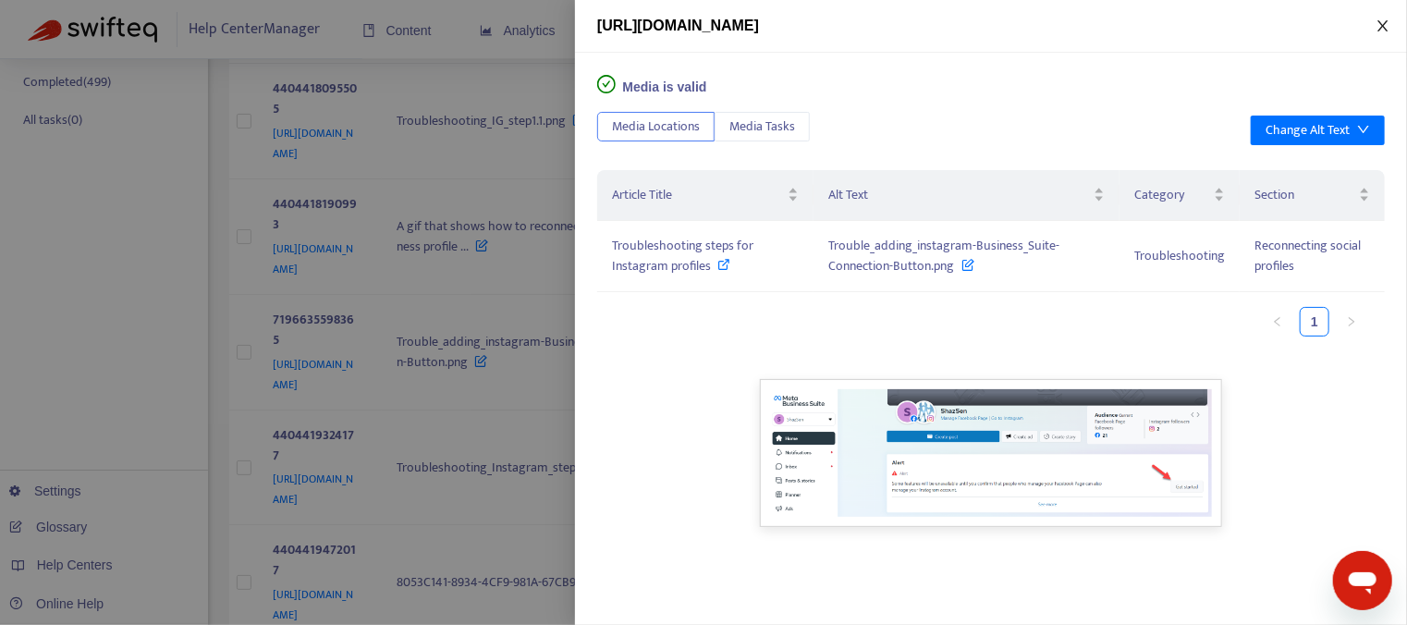
click at [1380, 31] on icon "close" at bounding box center [1383, 25] width 15 height 15
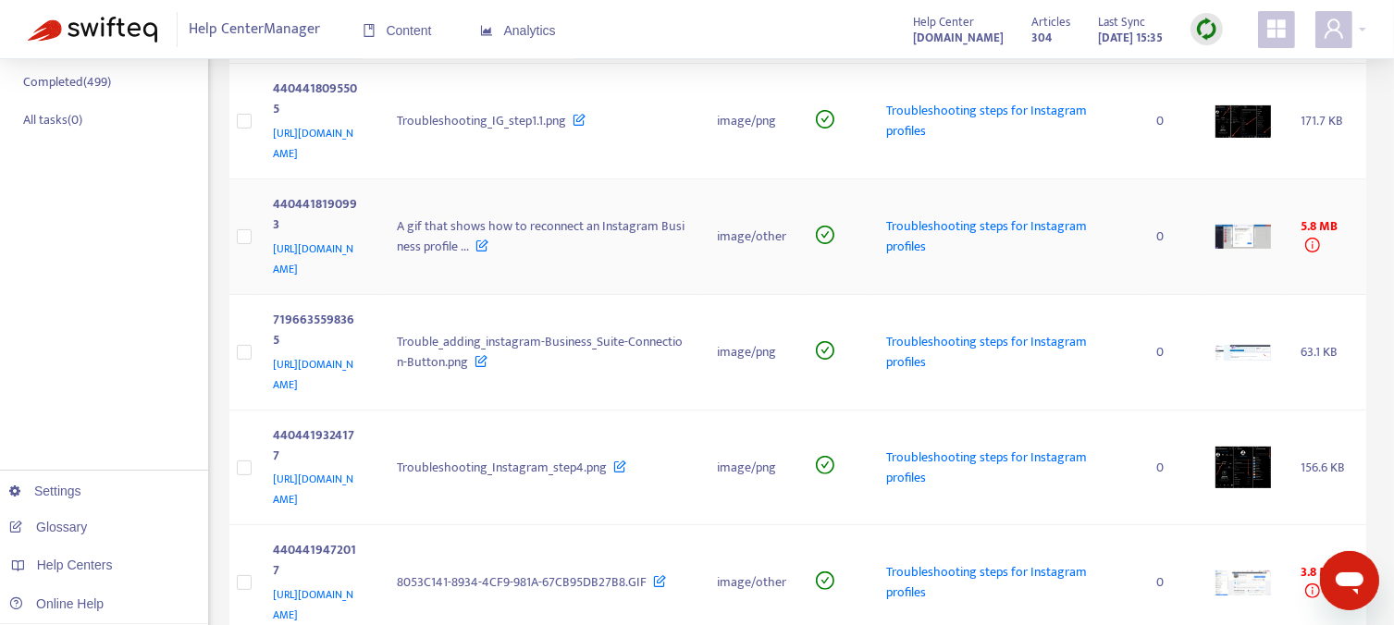
click at [1004, 215] on span "Troubleshooting steps for Instagram profiles" at bounding box center [986, 236] width 201 height 42
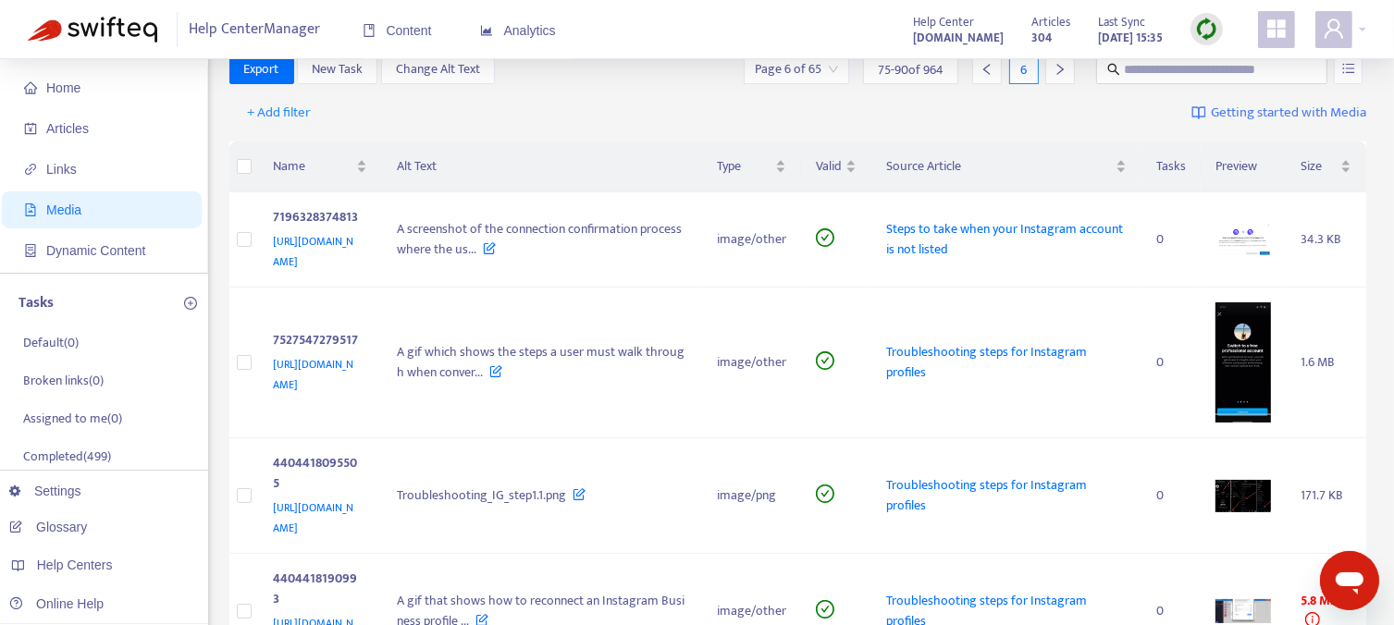
scroll to position [0, 0]
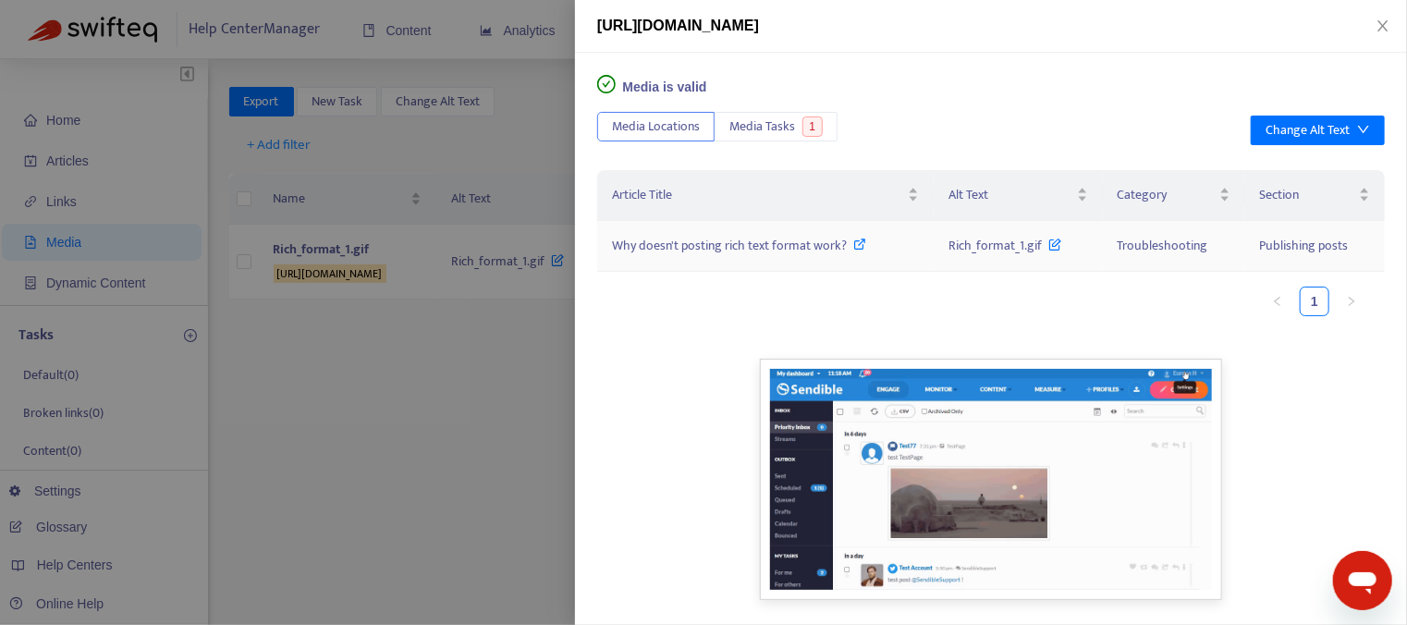
click at [1052, 247] on icon at bounding box center [1055, 240] width 13 height 20
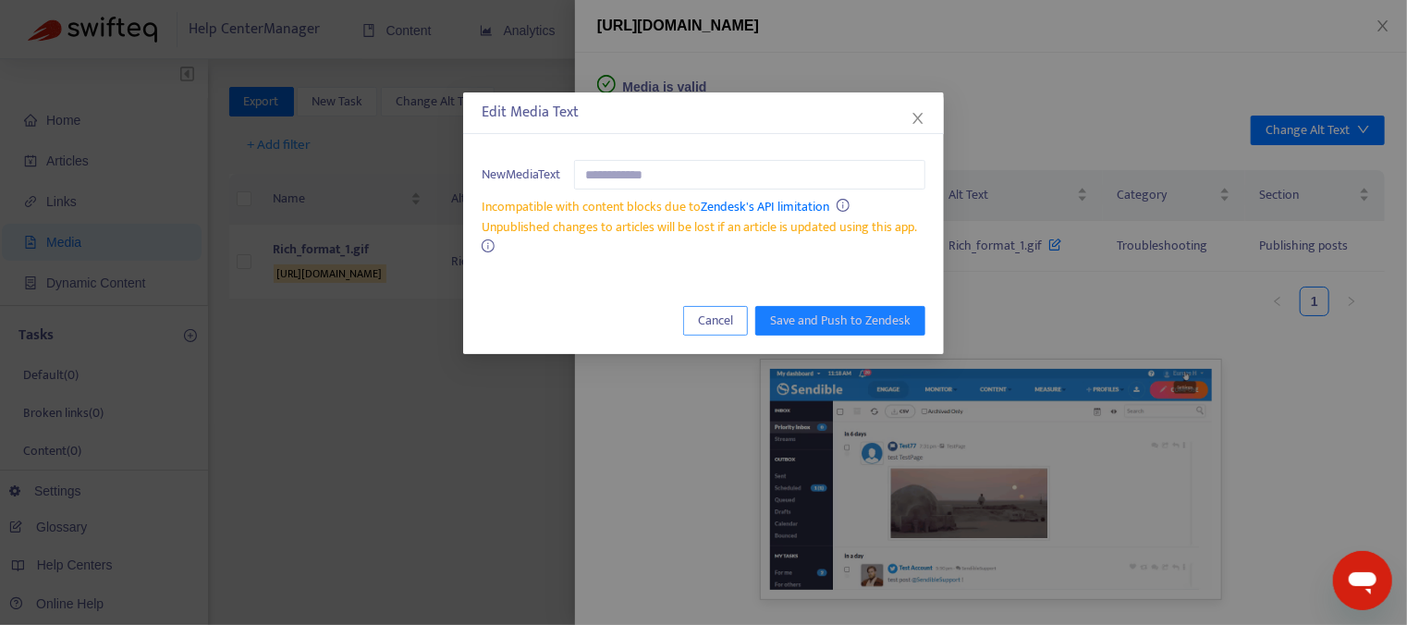
click at [731, 325] on span "Cancel" at bounding box center [715, 321] width 35 height 20
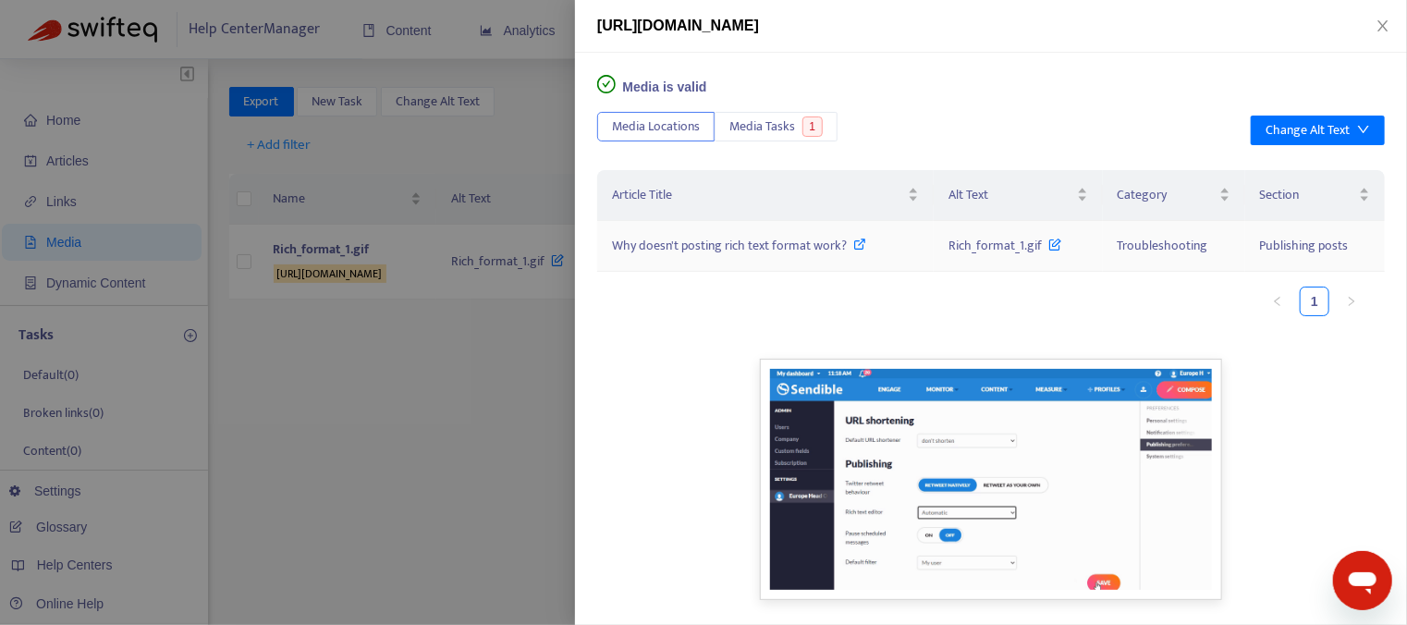
click at [703, 237] on span "Why doesn't posting rich text format work?" at bounding box center [729, 245] width 235 height 21
